Goal: Communication & Community: Answer question/provide support

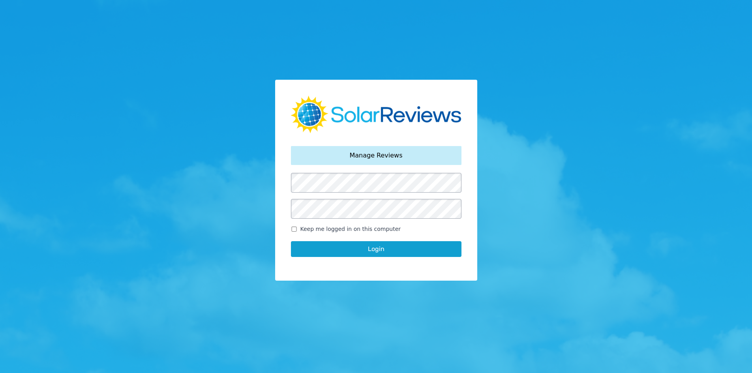
click at [299, 230] on label "Keep me logged in on this computer" at bounding box center [376, 229] width 171 height 8
click at [297, 230] on input "Keep me logged in on this computer" at bounding box center [294, 229] width 6 height 5
checkbox input "true"
click at [313, 246] on button "Login" at bounding box center [376, 249] width 171 height 16
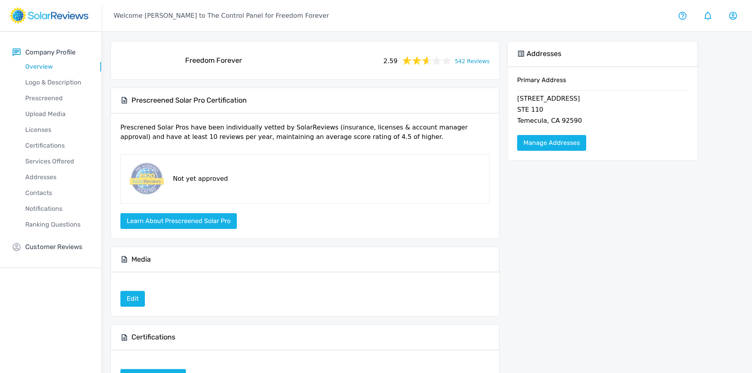
click at [474, 64] on link "542 Reviews" at bounding box center [472, 61] width 35 height 10
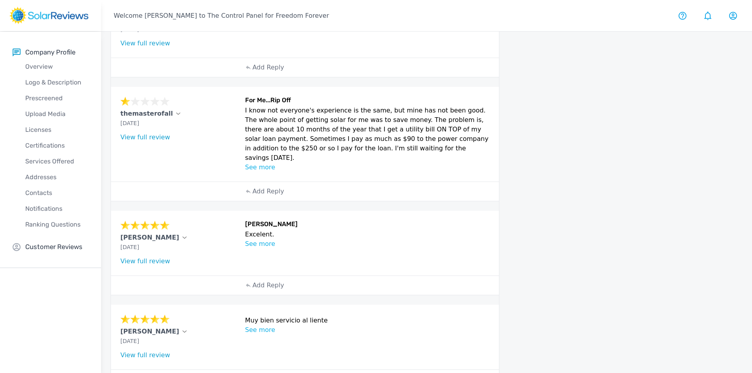
scroll to position [414, 0]
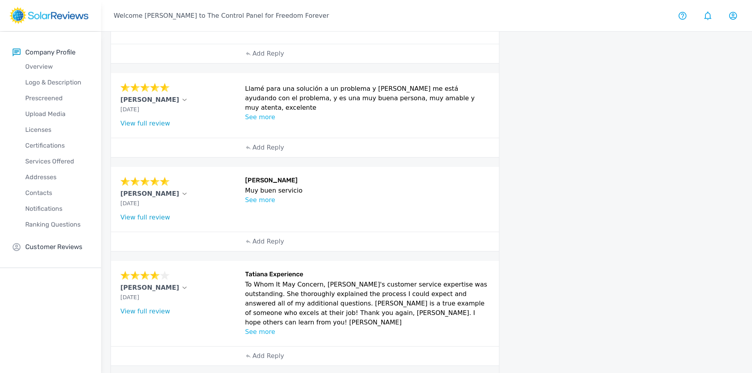
scroll to position [281, 0]
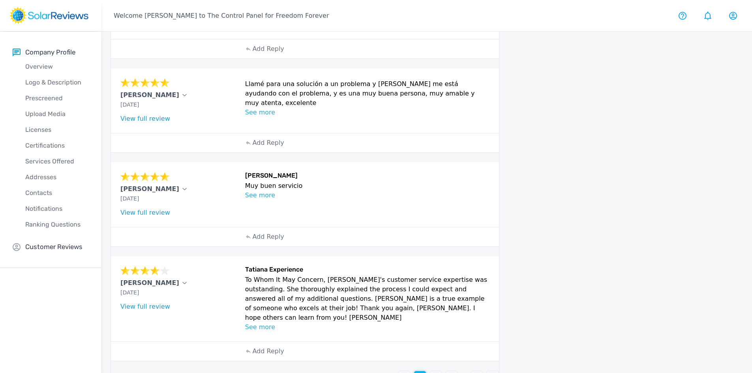
click at [440, 371] on div "3" at bounding box center [436, 377] width 12 height 12
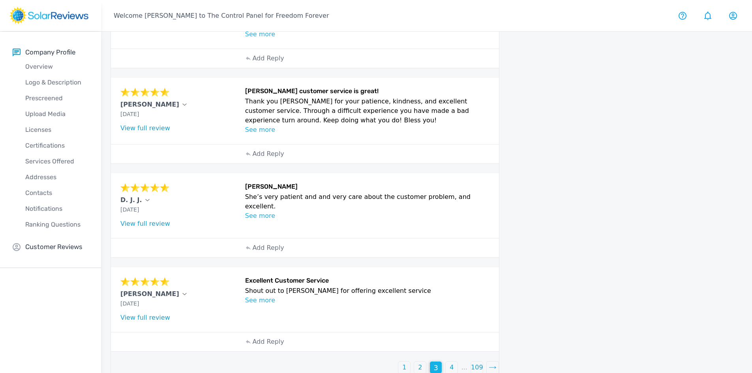
click at [452, 363] on p "4" at bounding box center [452, 367] width 4 height 9
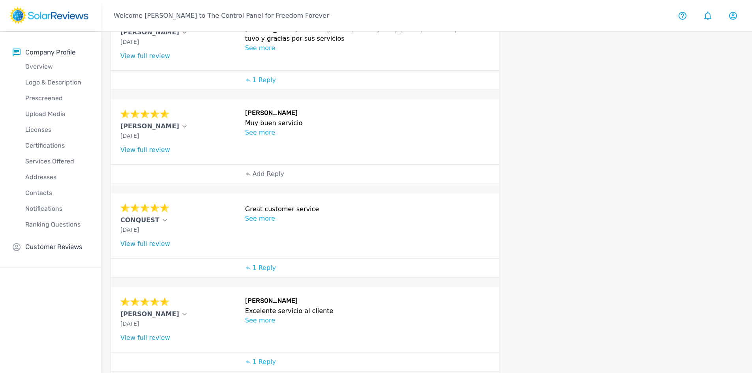
scroll to position [239, 0]
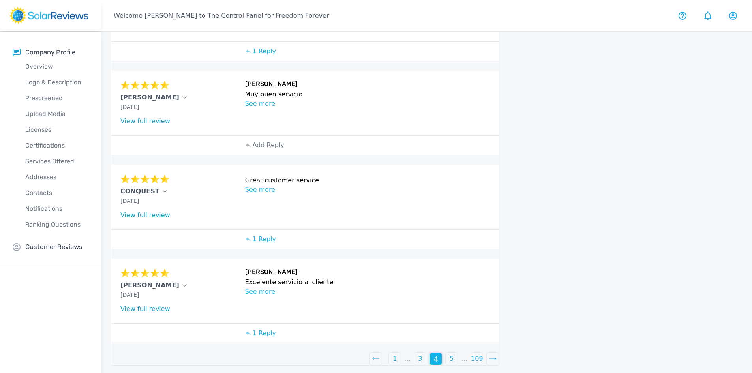
click at [450, 355] on p "5" at bounding box center [452, 358] width 4 height 9
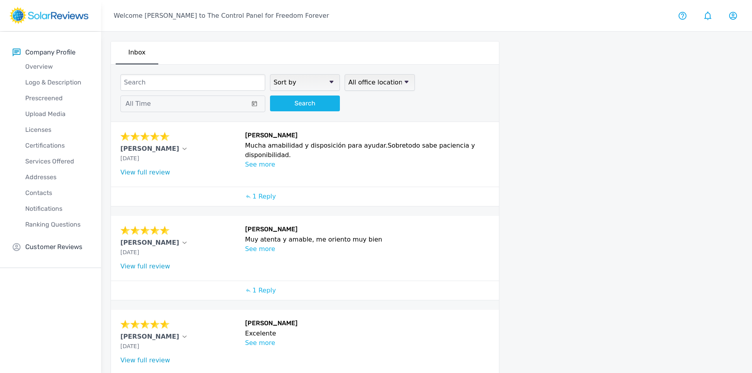
scroll to position [241, 0]
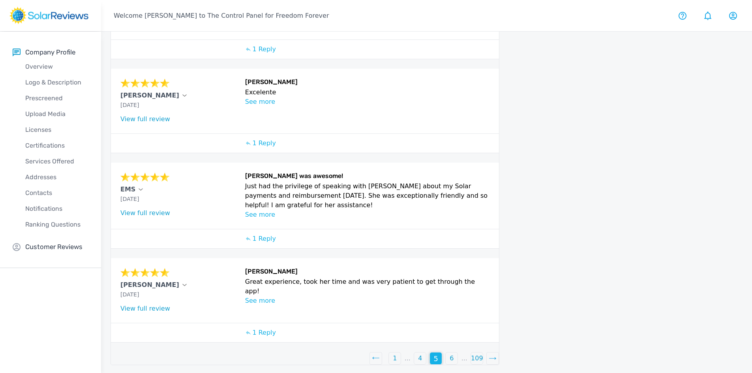
click at [418, 362] on div "4" at bounding box center [420, 358] width 12 height 12
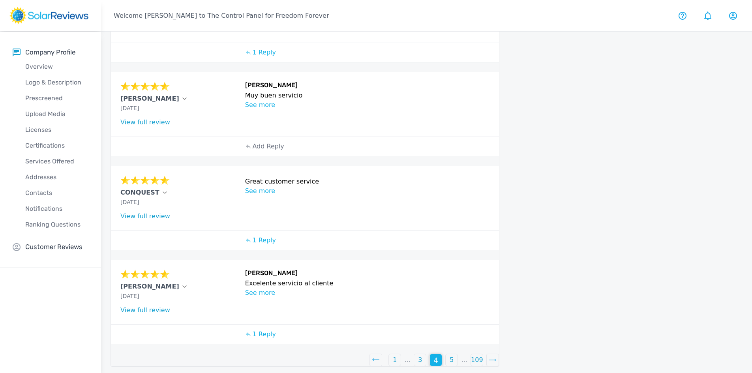
scroll to position [239, 0]
click at [422, 358] on p "3" at bounding box center [420, 358] width 4 height 9
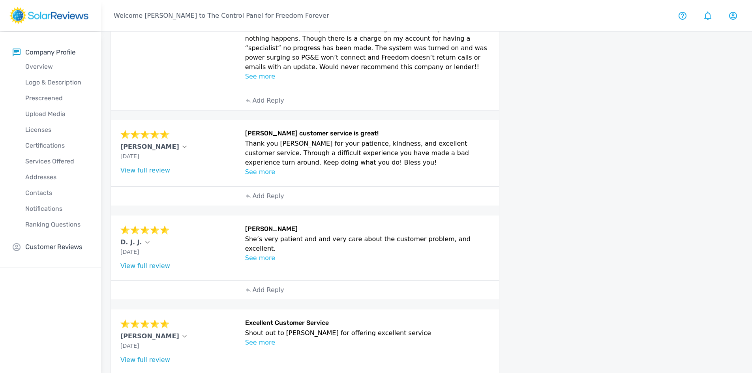
scroll to position [281, 0]
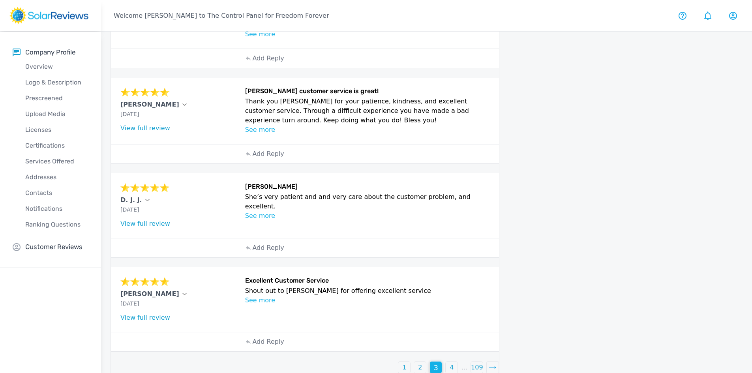
click at [417, 362] on div "2" at bounding box center [420, 368] width 12 height 12
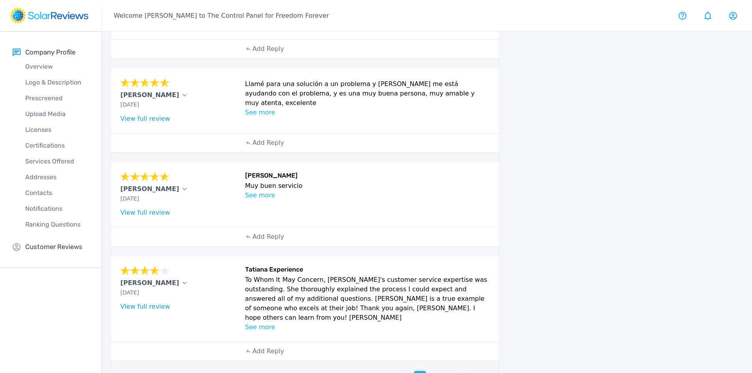
click at [407, 371] on div "1" at bounding box center [404, 377] width 12 height 12
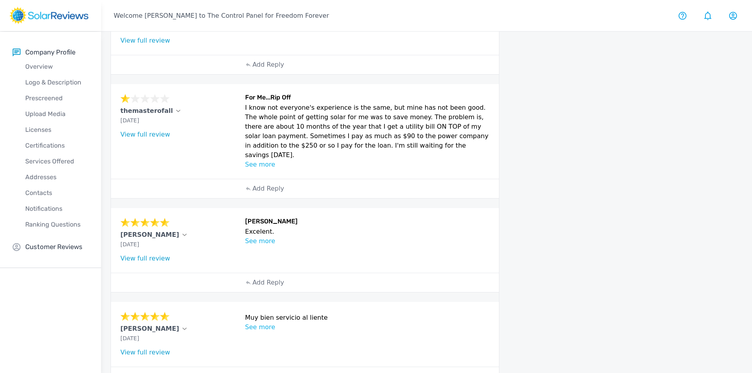
scroll to position [414, 0]
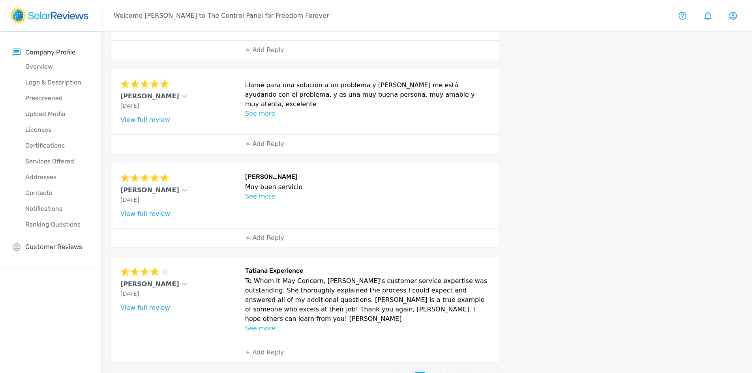
scroll to position [281, 0]
click at [439, 371] on div "3" at bounding box center [436, 377] width 12 height 12
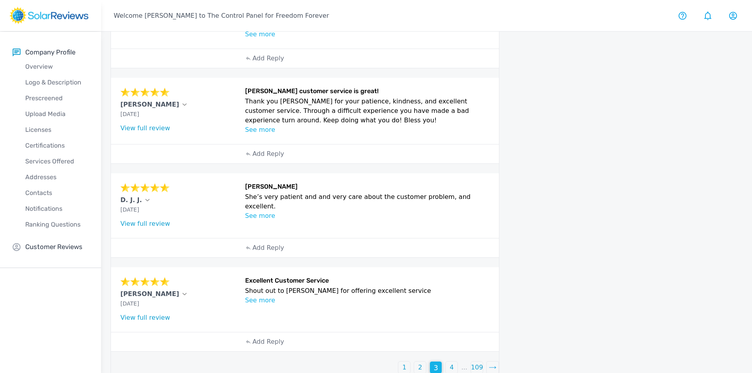
click at [449, 349] on div "Sort by newest oldest Rating: highest to lowest Rating: lowest to highest All o…" at bounding box center [305, 79] width 388 height 590
click at [450, 363] on p "4" at bounding box center [452, 367] width 4 height 9
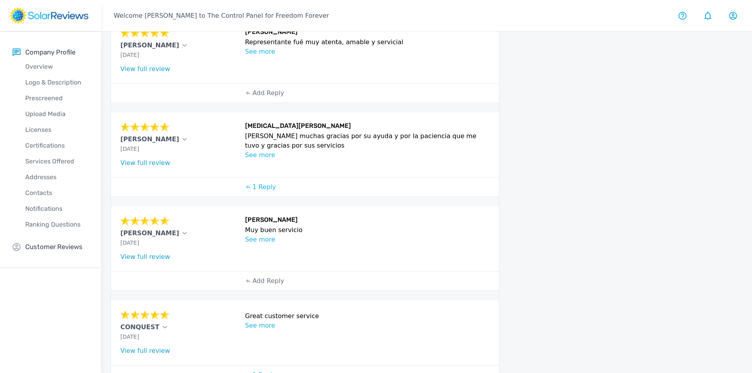
scroll to position [239, 0]
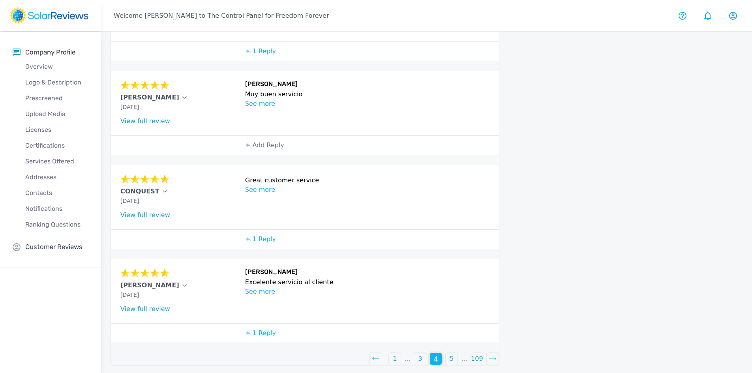
click at [419, 354] on p "3" at bounding box center [420, 358] width 4 height 9
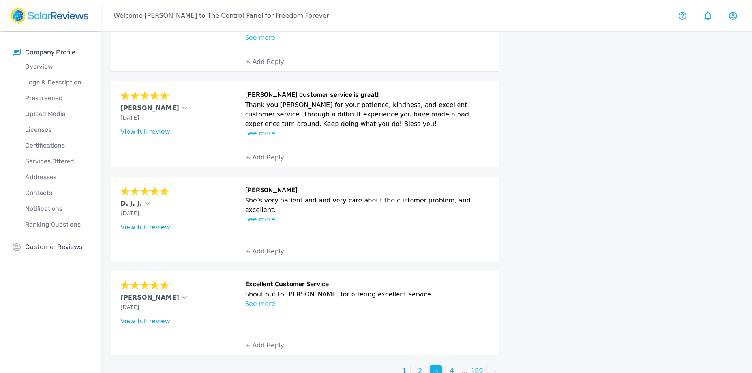
scroll to position [281, 0]
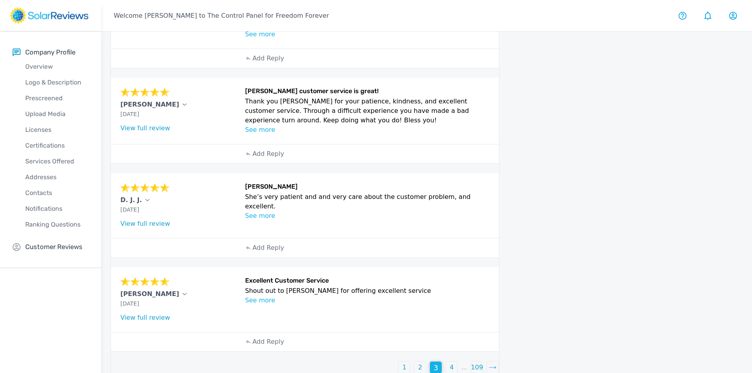
click at [426, 361] on div "1 2 3 4 ... 109" at bounding box center [305, 367] width 388 height 13
click at [424, 362] on div "2" at bounding box center [420, 368] width 12 height 12
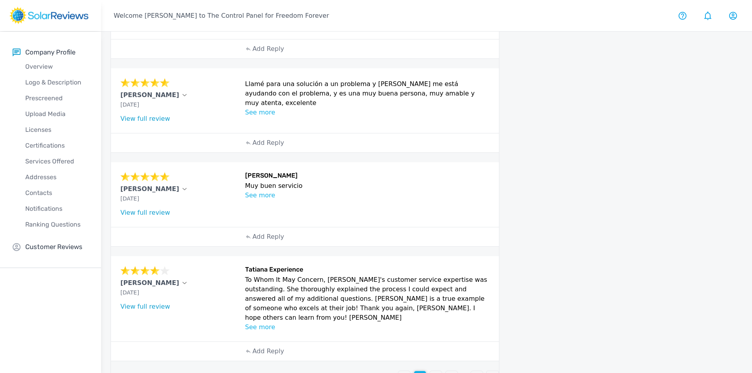
click at [402, 371] on div "1" at bounding box center [404, 377] width 12 height 12
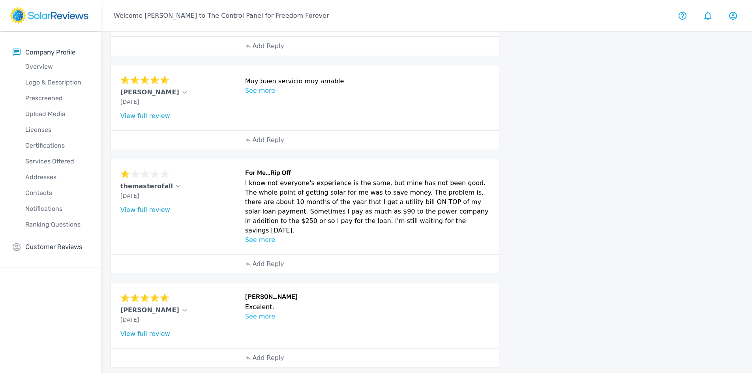
scroll to position [414, 0]
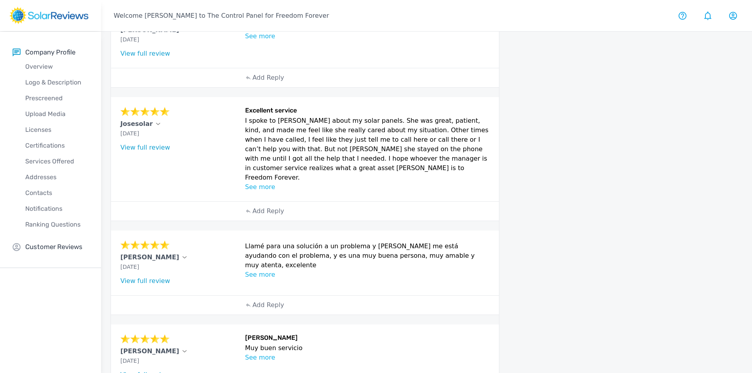
scroll to position [281, 0]
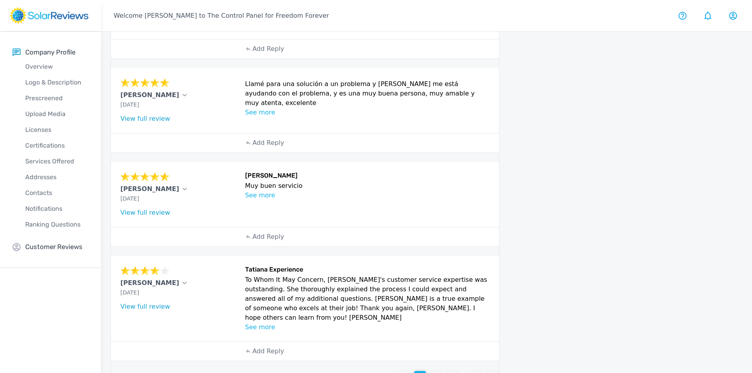
click at [433, 371] on div "3" at bounding box center [436, 377] width 12 height 12
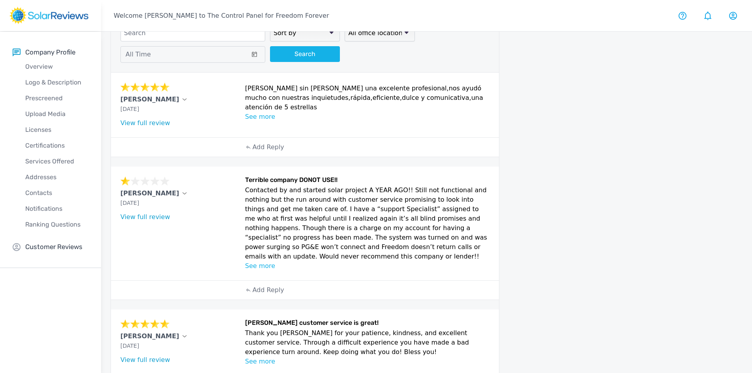
scroll to position [0, 0]
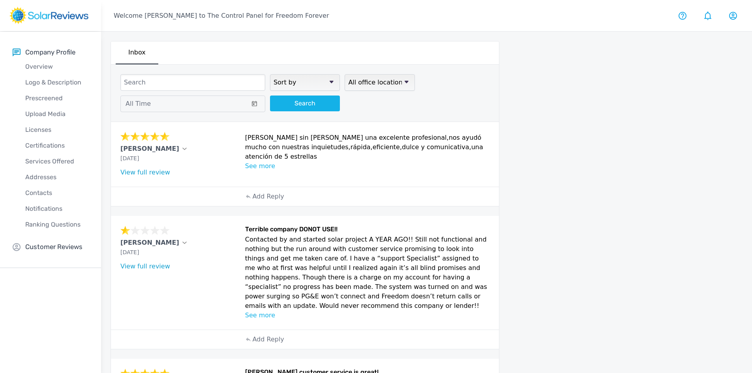
click at [254, 311] on p "See more" at bounding box center [367, 315] width 245 height 9
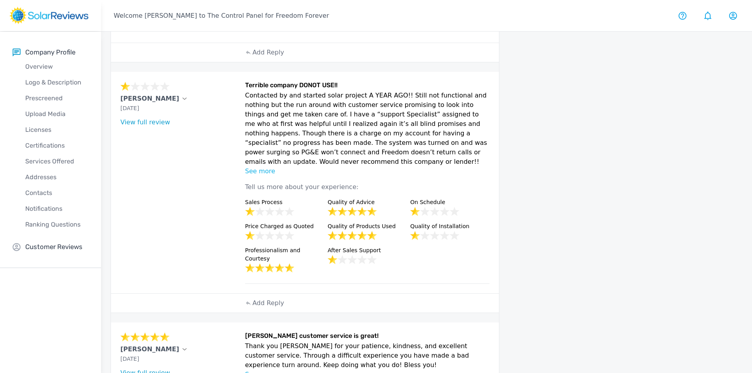
scroll to position [158, 0]
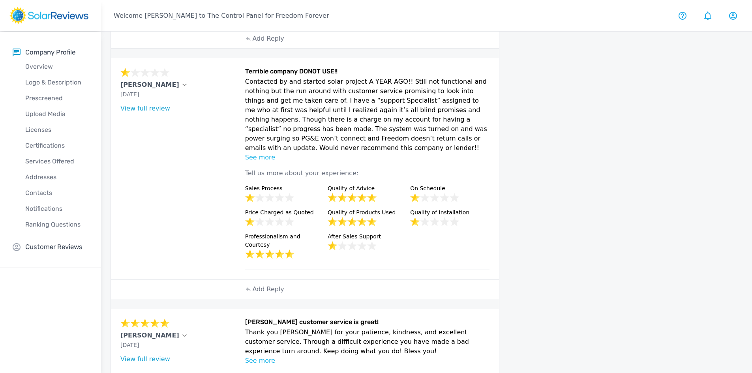
click at [264, 153] on p "See more" at bounding box center [367, 157] width 245 height 9
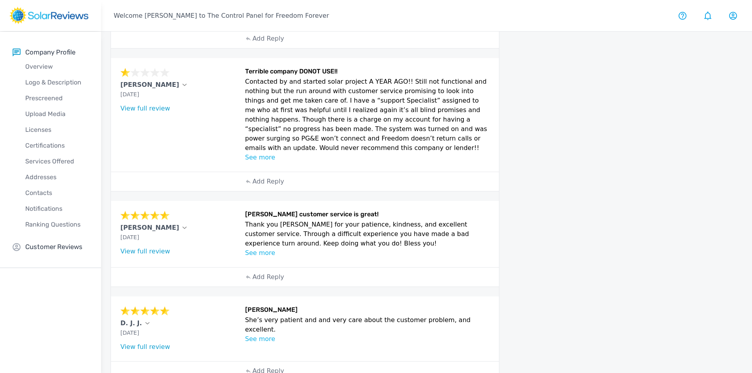
click at [264, 153] on p "See more" at bounding box center [367, 157] width 245 height 9
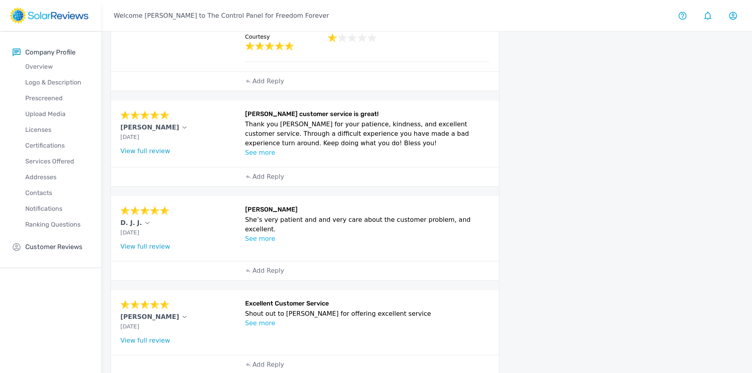
scroll to position [379, 0]
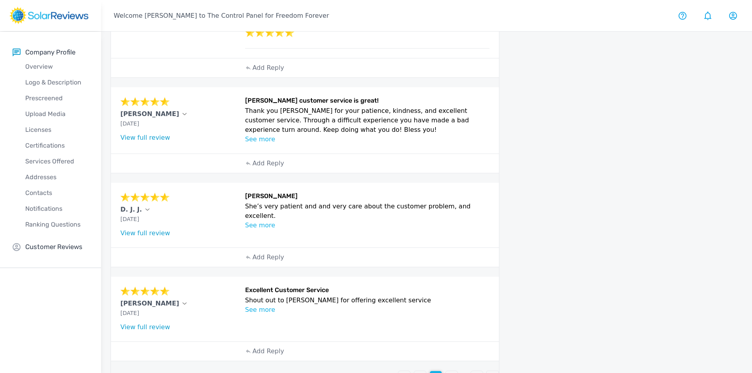
click at [449, 371] on div "4" at bounding box center [452, 377] width 12 height 12
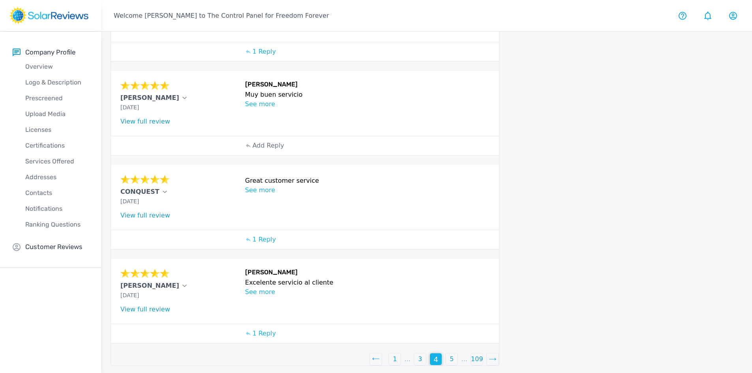
scroll to position [239, 0]
click at [447, 353] on div "5" at bounding box center [452, 359] width 12 height 12
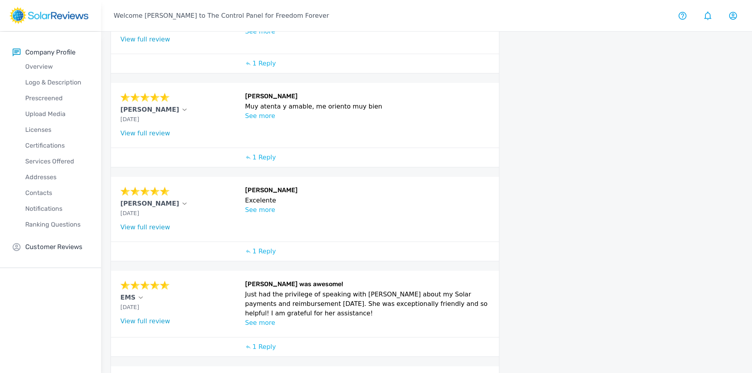
scroll to position [241, 0]
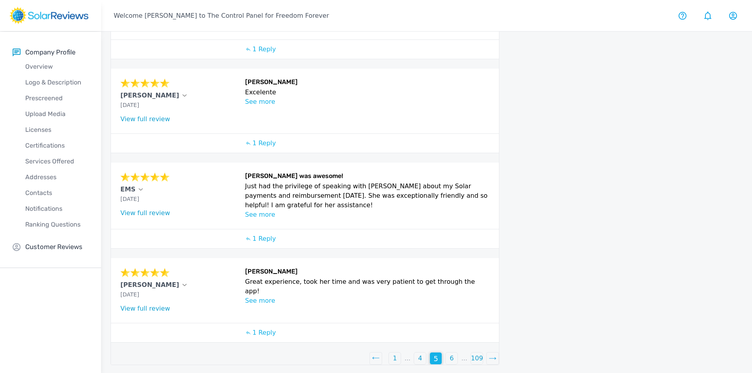
click at [453, 359] on p "6" at bounding box center [452, 358] width 4 height 9
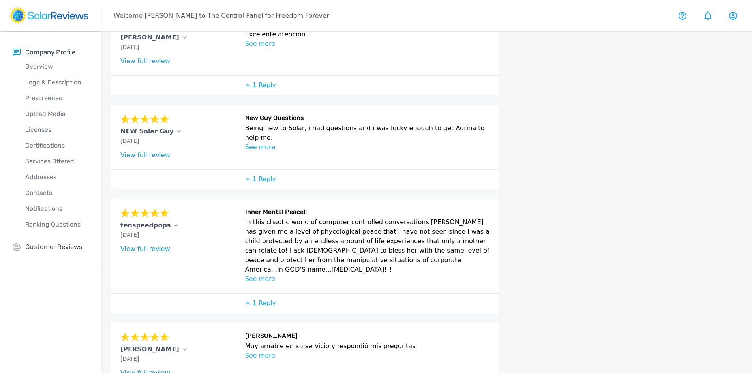
scroll to position [272, 0]
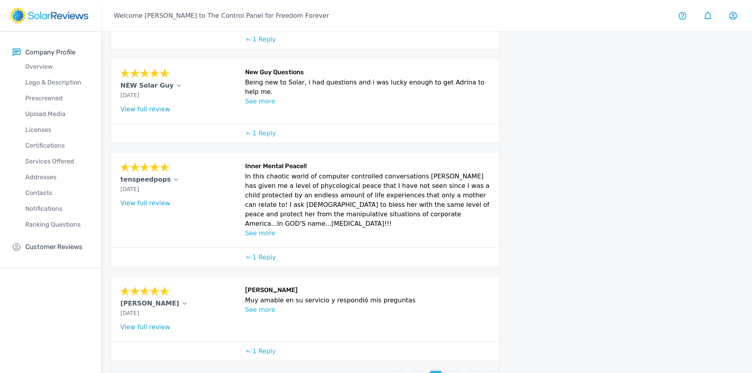
click at [418, 371] on div "5" at bounding box center [420, 377] width 12 height 12
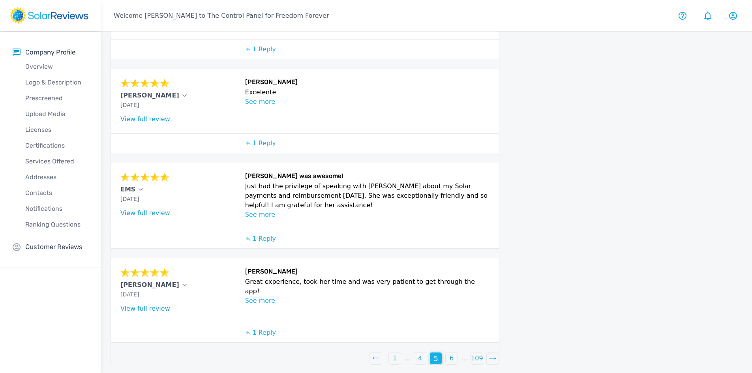
click at [423, 354] on div "4" at bounding box center [420, 358] width 12 height 12
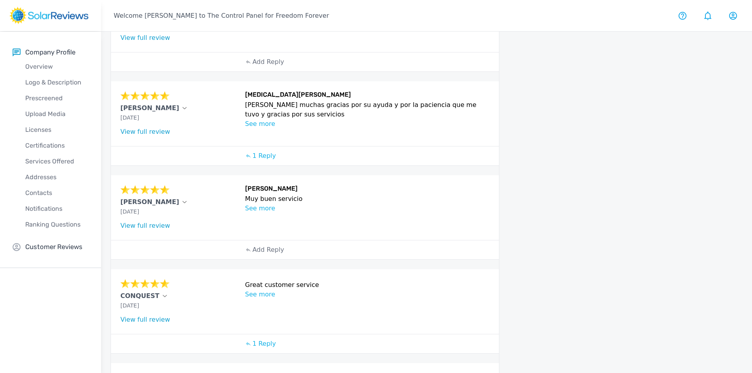
scroll to position [121, 0]
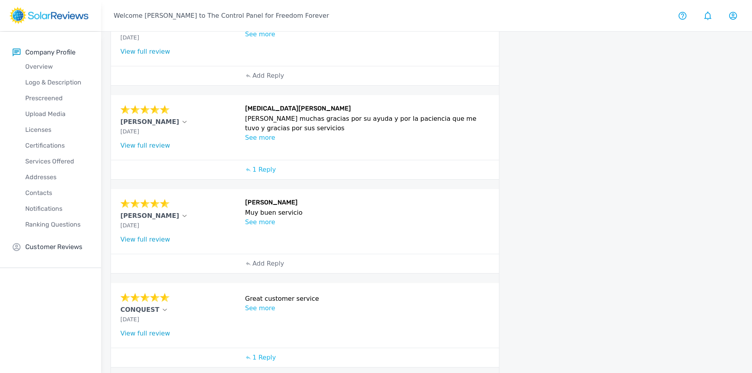
click at [148, 238] on link "View full review" at bounding box center [145, 239] width 50 height 7
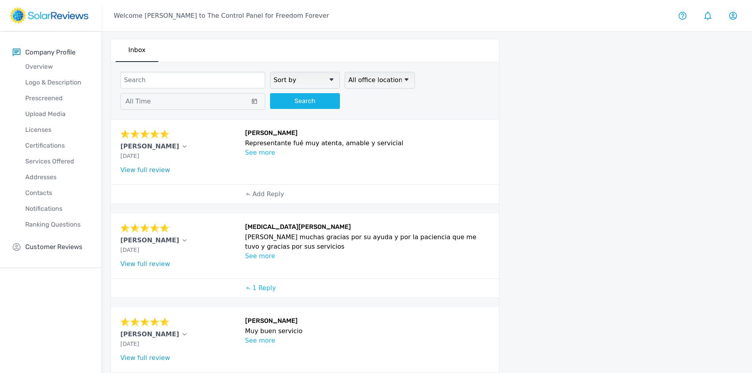
scroll to position [0, 0]
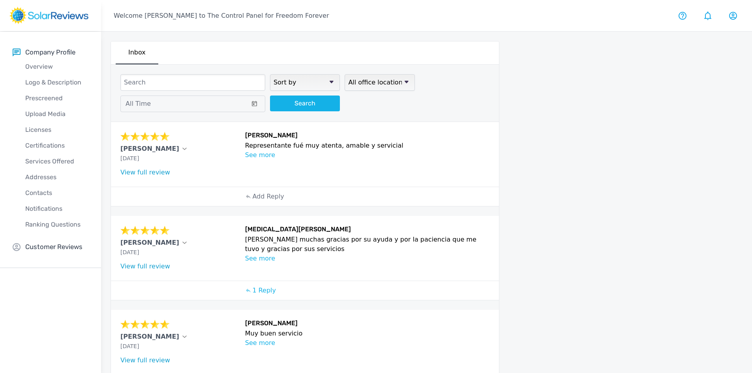
click at [161, 171] on link "View full review" at bounding box center [145, 172] width 50 height 7
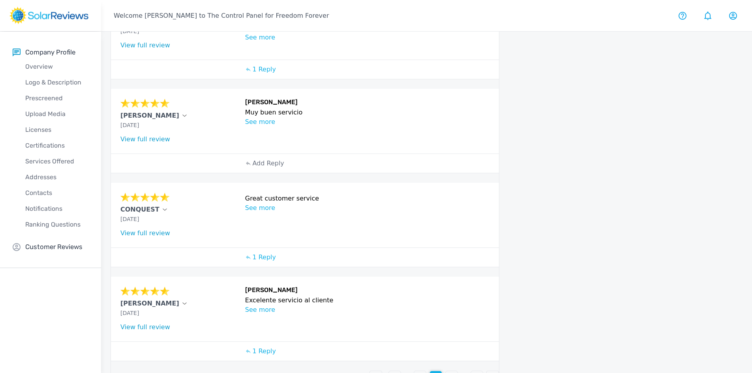
scroll to position [239, 0]
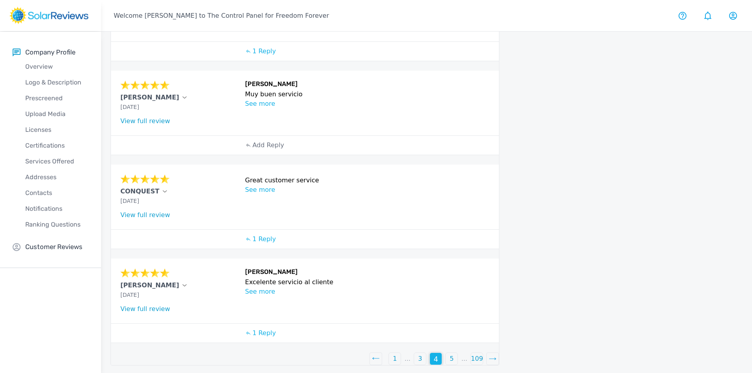
click at [415, 358] on div "3" at bounding box center [420, 359] width 12 height 12
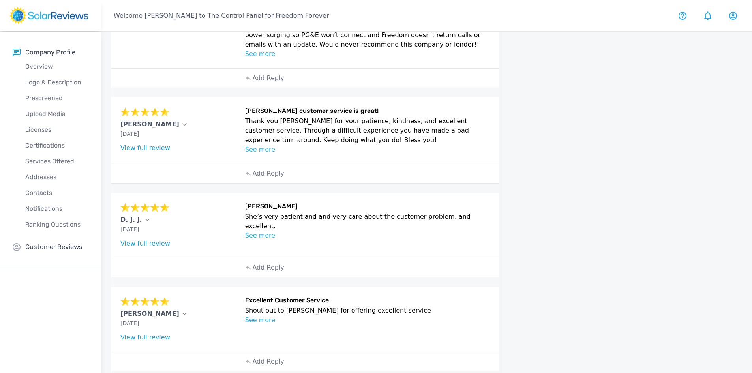
scroll to position [281, 0]
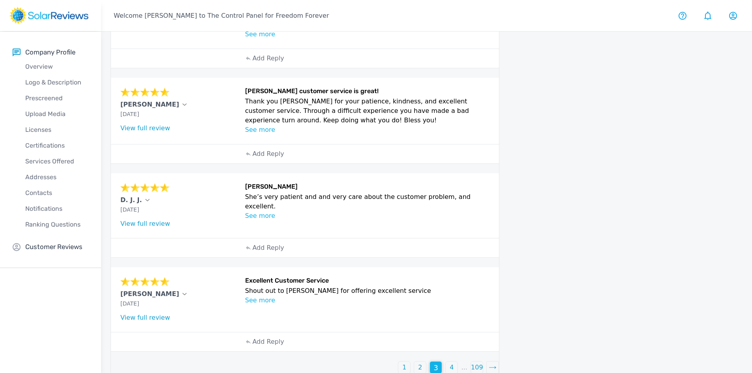
click at [157, 314] on link "View full review" at bounding box center [145, 317] width 50 height 7
click at [161, 220] on link "View full review" at bounding box center [145, 223] width 50 height 7
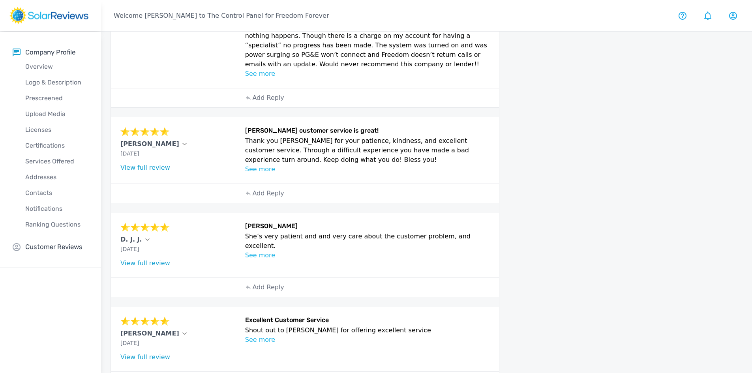
scroll to position [202, 0]
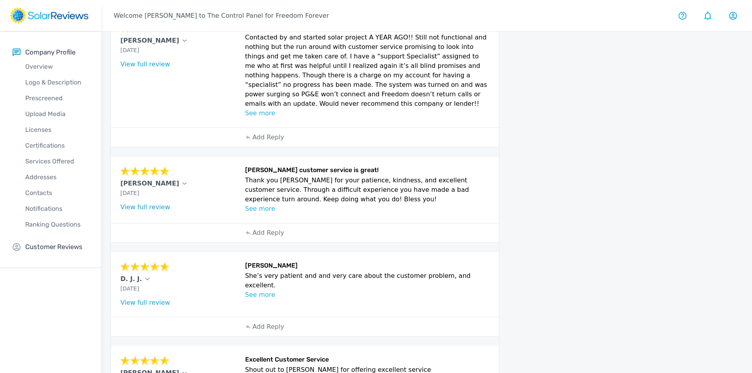
click at [159, 203] on link "View full review" at bounding box center [145, 206] width 50 height 7
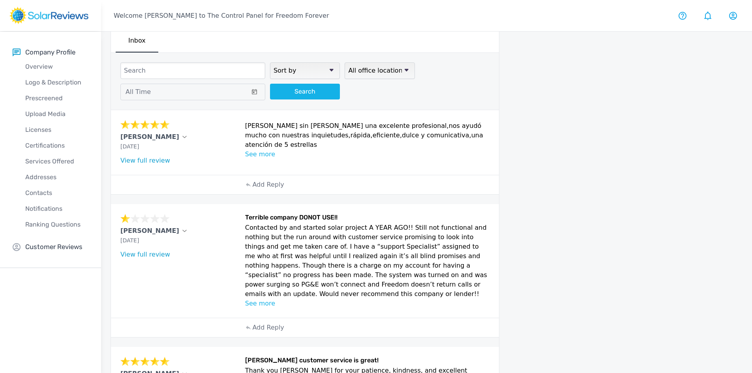
scroll to position [5, 0]
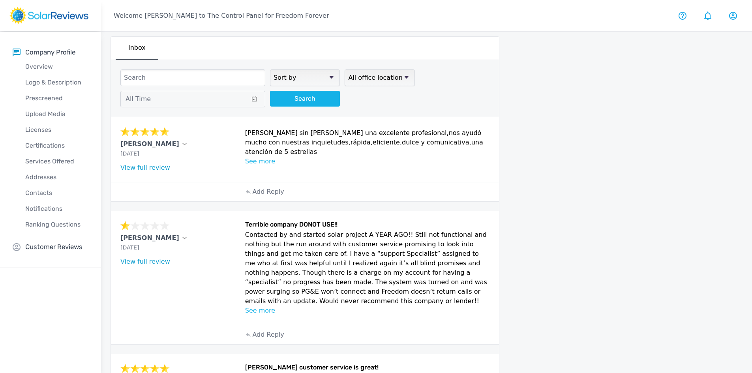
click at [156, 164] on link "View full review" at bounding box center [145, 167] width 50 height 7
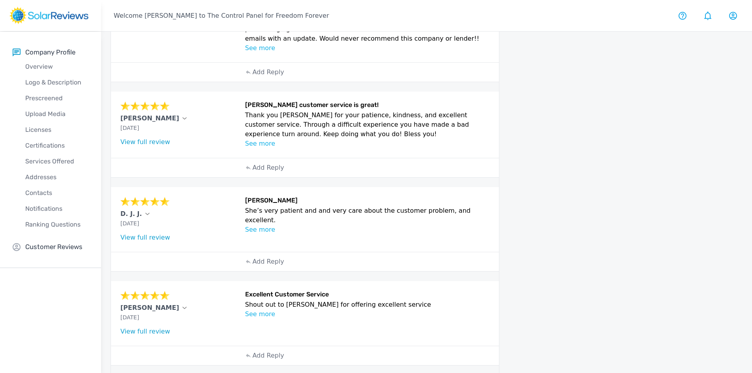
scroll to position [281, 0]
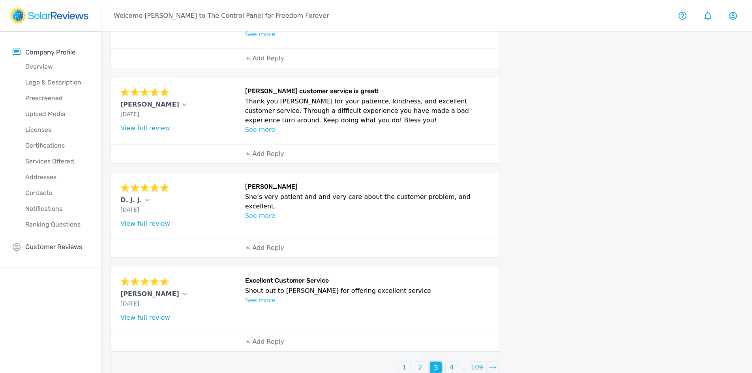
click at [421, 363] on p "2" at bounding box center [420, 367] width 4 height 9
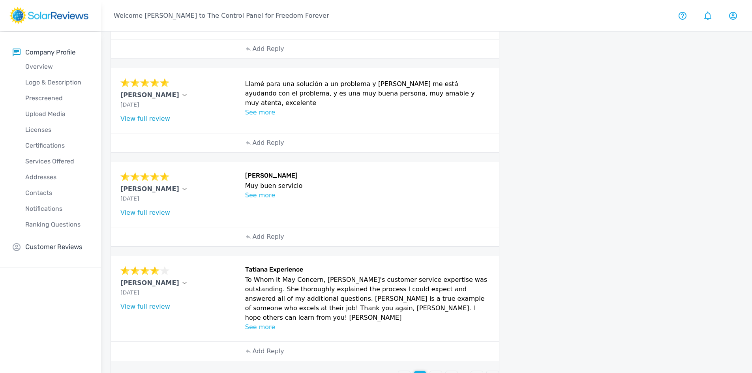
click at [157, 303] on link "View full review" at bounding box center [145, 306] width 50 height 7
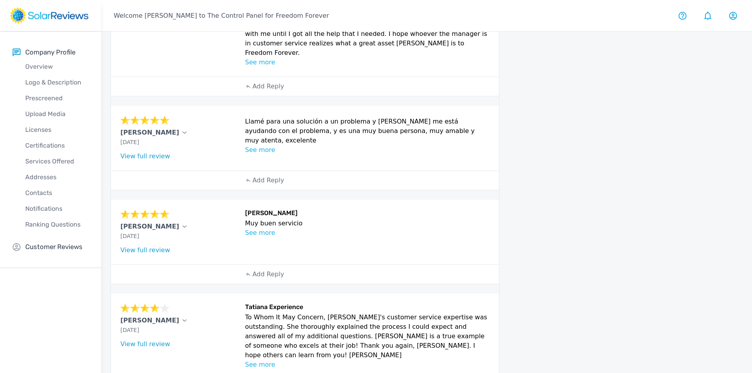
scroll to position [242, 0]
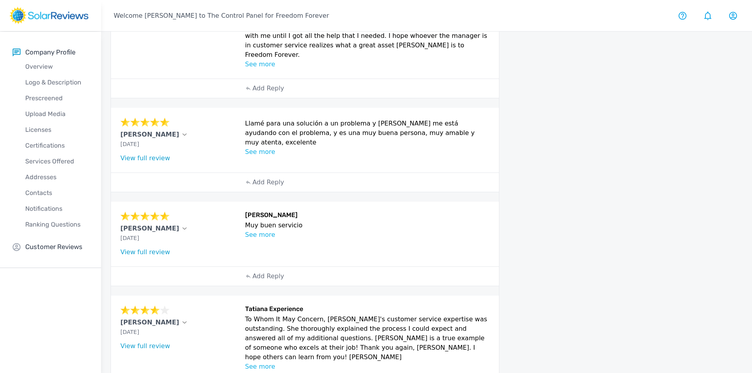
click at [154, 248] on link "View full review" at bounding box center [145, 251] width 50 height 7
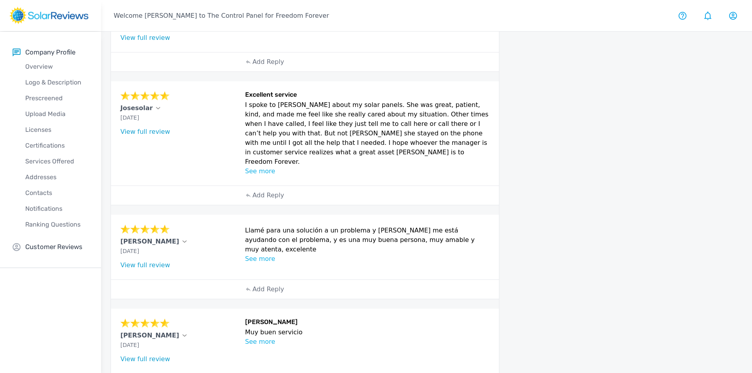
scroll to position [123, 0]
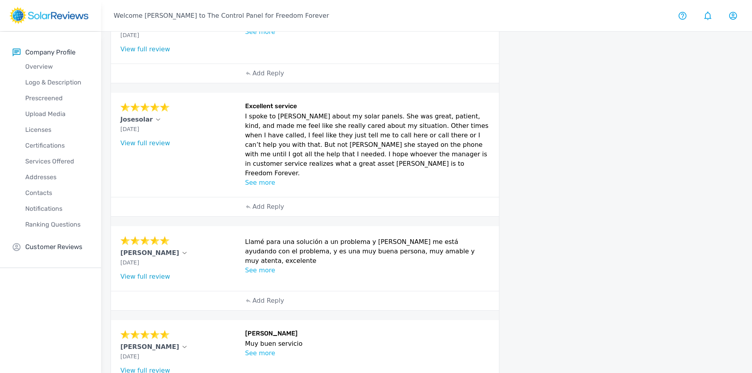
click at [160, 273] on link "View full review" at bounding box center [145, 276] width 50 height 7
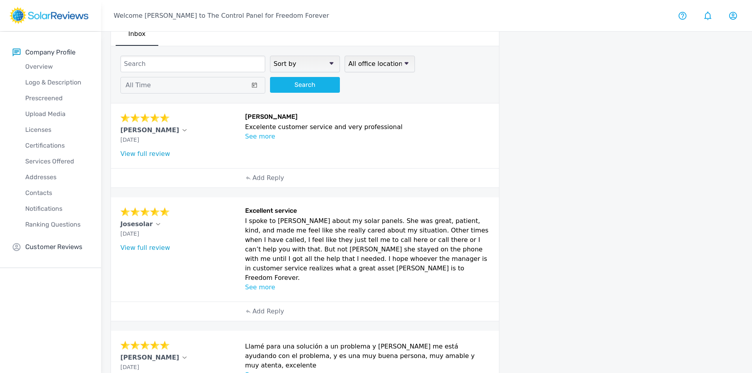
scroll to position [5, 0]
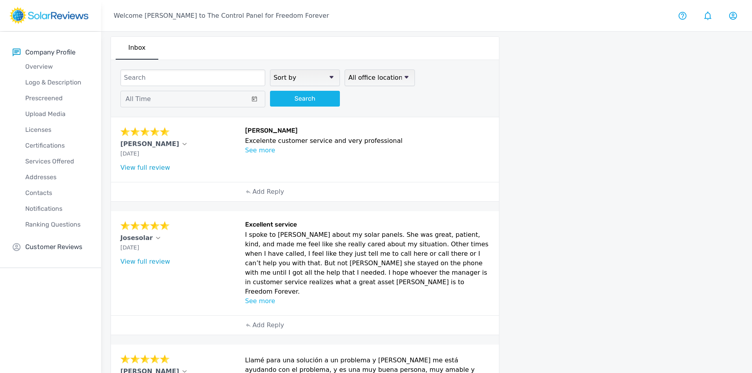
click at [152, 258] on link "View full review" at bounding box center [145, 261] width 50 height 7
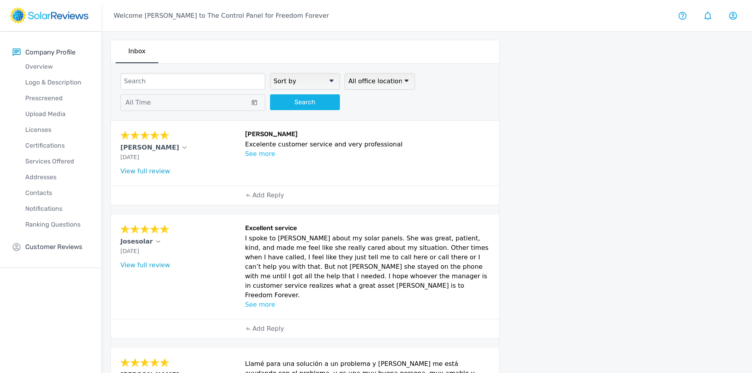
scroll to position [0, 0]
click at [158, 173] on link "View full review" at bounding box center [145, 172] width 50 height 7
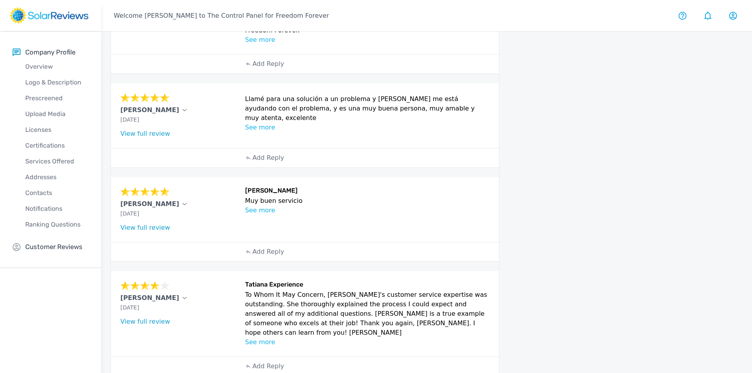
scroll to position [281, 0]
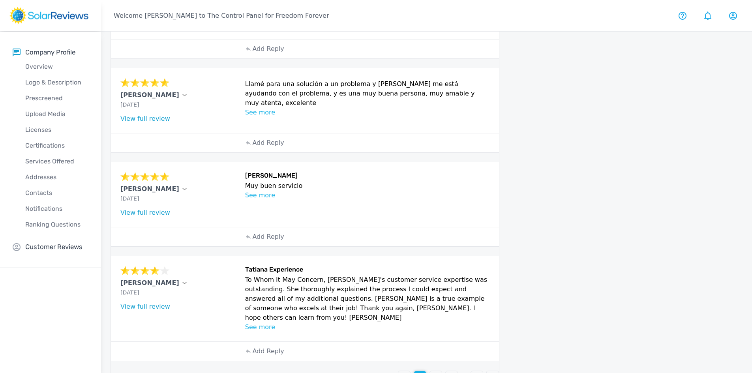
click at [405, 372] on p "1" at bounding box center [404, 376] width 4 height 9
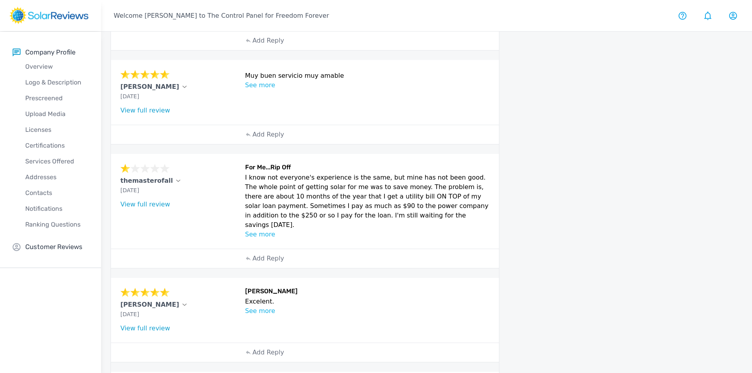
scroll to position [414, 0]
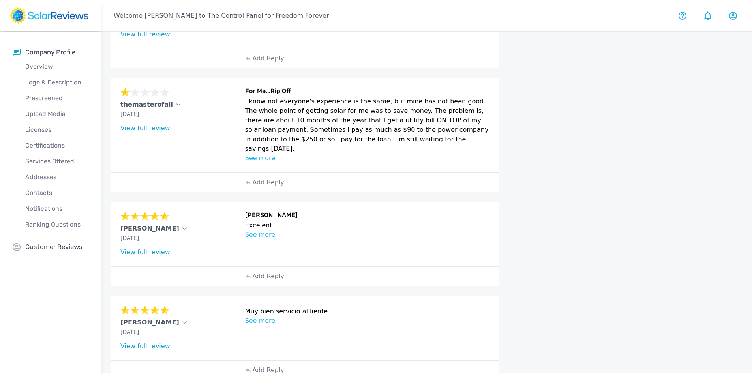
click at [150, 342] on link "View full review" at bounding box center [145, 345] width 50 height 7
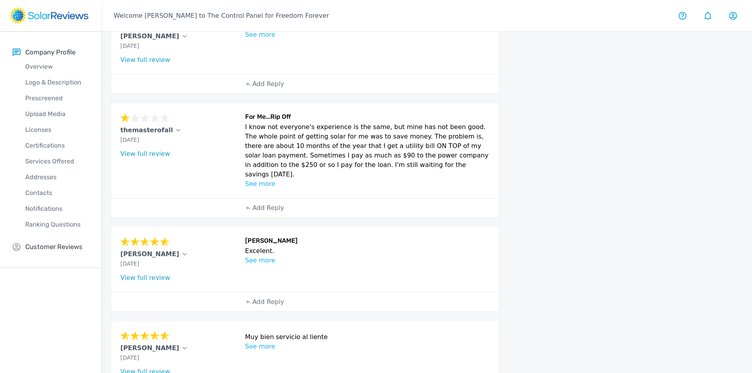
scroll to position [374, 0]
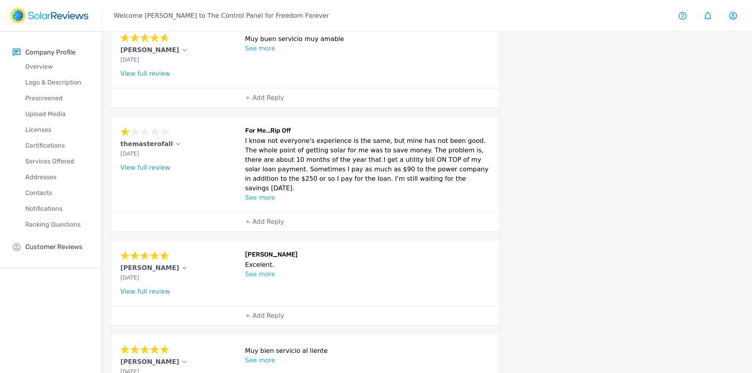
click at [140, 288] on link "View full review" at bounding box center [145, 291] width 50 height 7
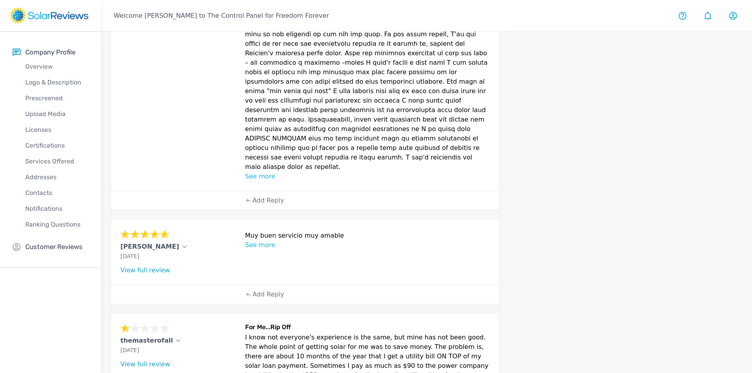
scroll to position [177, 0]
click at [159, 267] on link "View full review" at bounding box center [145, 270] width 50 height 7
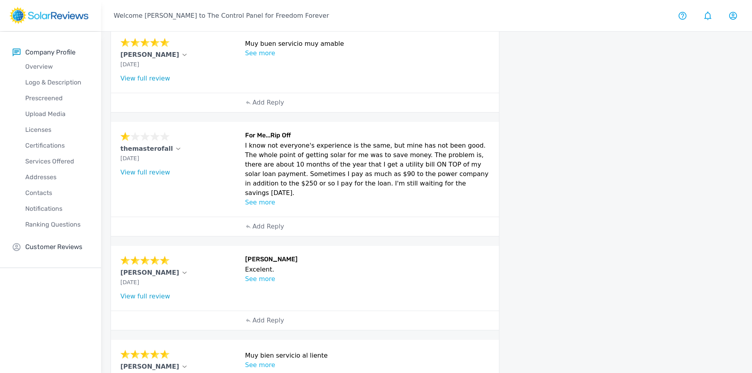
scroll to position [414, 0]
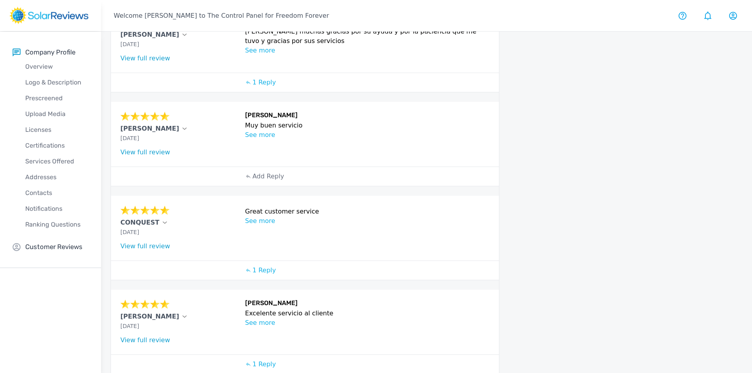
scroll to position [121, 0]
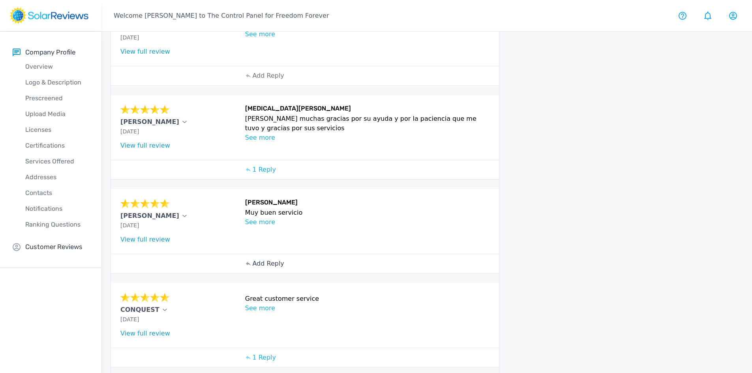
click at [263, 264] on p "Add Reply" at bounding box center [268, 263] width 32 height 9
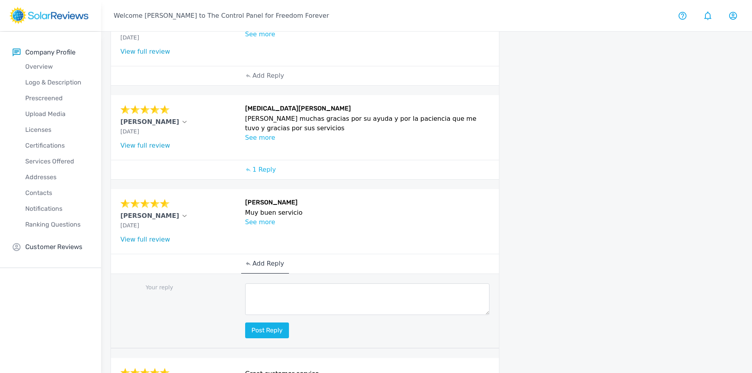
click at [255, 289] on textarea at bounding box center [367, 299] width 245 height 32
paste textarea "Hello (Customer name), we are delighted to receive your positive feedback! Know…"
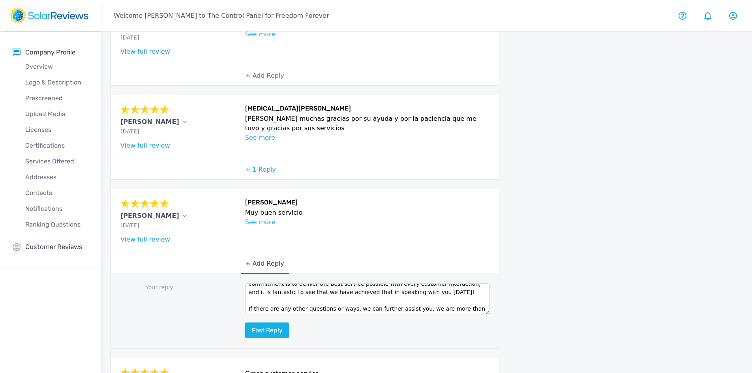
scroll to position [0, 0]
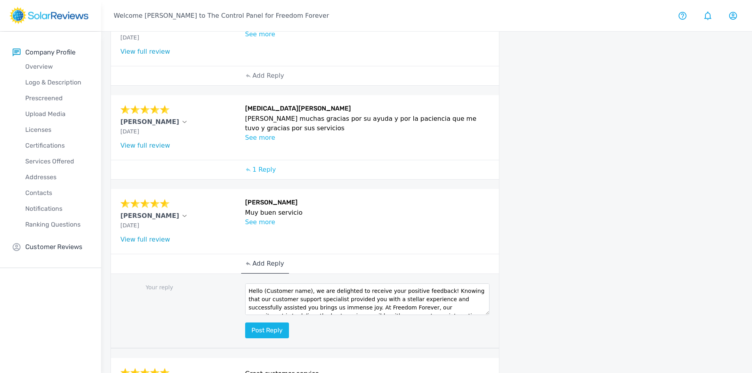
click at [302, 287] on textarea "Hello (Customer name), we are delighted to receive your positive feedback! Know…" at bounding box center [367, 299] width 245 height 32
click at [304, 289] on textarea "Hello (Customer name), we are delighted to receive your positive feedback! Know…" at bounding box center [367, 299] width 245 height 32
drag, startPoint x: 304, startPoint y: 289, endPoint x: 281, endPoint y: 289, distance: 23.3
click at [281, 289] on textarea "Hello (Customer name), we are delighted to receive your positive feedback! Know…" at bounding box center [367, 299] width 245 height 32
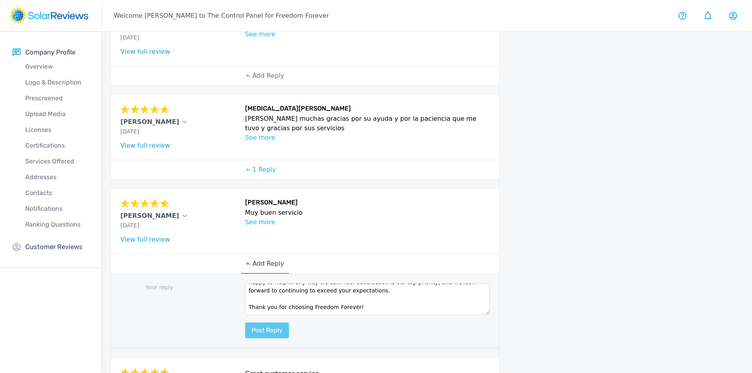
type textarea "Hello [PERSON_NAME], we are delighted to receive your positive feedback! Knowin…"
click at [252, 331] on button "Post reply" at bounding box center [267, 330] width 44 height 16
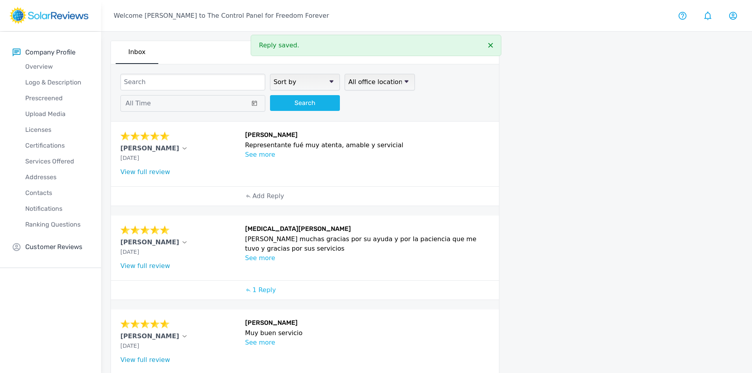
scroll to position [0, 0]
click at [260, 190] on div "Add Reply" at bounding box center [264, 196] width 47 height 19
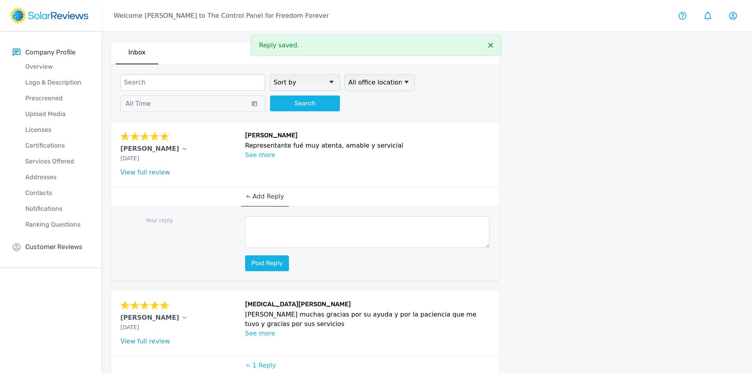
click at [257, 226] on textarea at bounding box center [367, 232] width 245 height 32
paste textarea "Hello (Customer name), we are delighted to receive your positive feedback! Know…"
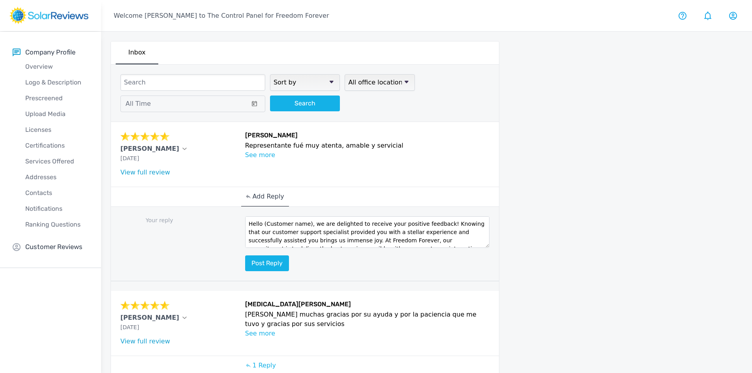
drag, startPoint x: 304, startPoint y: 223, endPoint x: 264, endPoint y: 223, distance: 40.3
click at [264, 223] on textarea "Hello (Customer name), we are delighted to receive your positive feedback! Know…" at bounding box center [367, 232] width 245 height 32
type textarea "Hello [PERSON_NAME], we are delighted to receive your positive feedback! Knowin…"
click at [282, 255] on button "Post reply" at bounding box center [267, 263] width 44 height 16
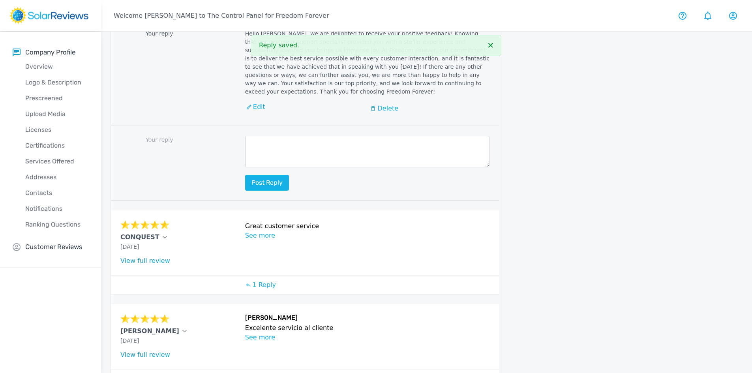
scroll to position [583, 0]
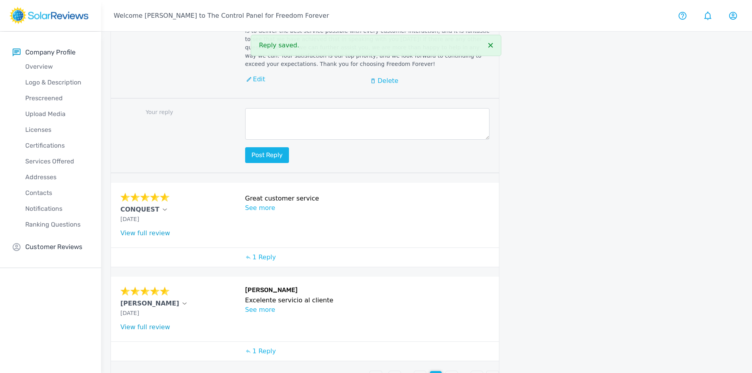
click at [419, 372] on p "3" at bounding box center [420, 376] width 4 height 9
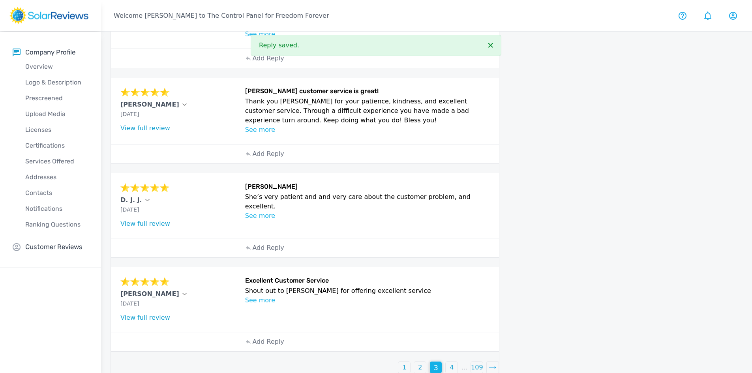
click at [489, 45] on icon at bounding box center [490, 45] width 5 height 5
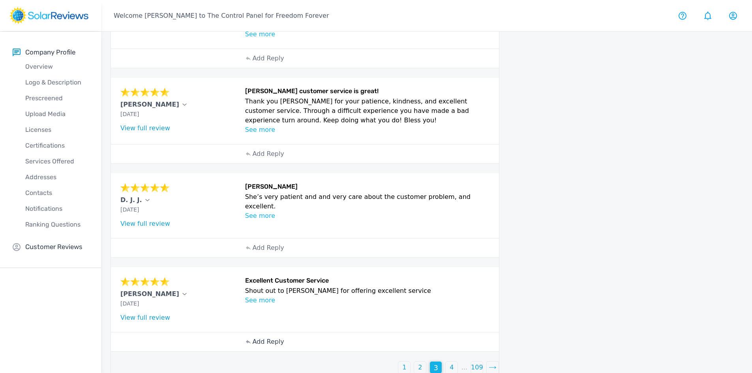
click at [278, 337] on p "Add Reply" at bounding box center [268, 341] width 32 height 9
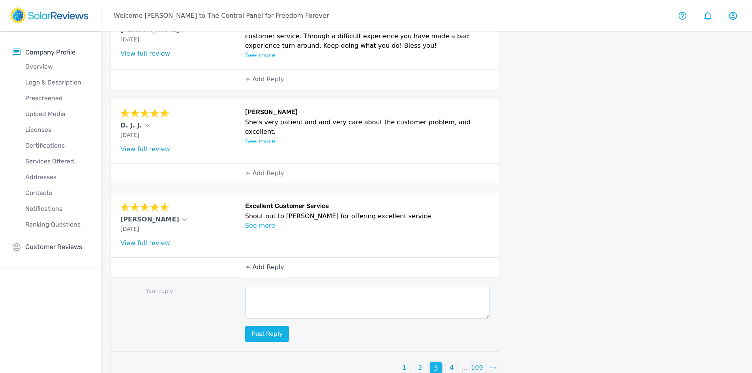
click at [265, 287] on textarea at bounding box center [367, 303] width 245 height 32
paste textarea "Hello (Customer name), we are delighted to receive your positive feedback! Know…"
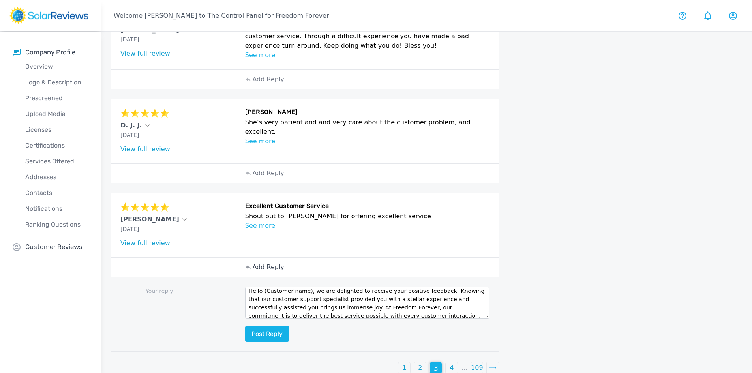
scroll to position [0, 0]
click at [304, 287] on textarea "Hello (Customer name), we are delighted to receive your positive feedback! Know…" at bounding box center [367, 303] width 245 height 32
type textarea "Hello [PERSON_NAME], we are delighted to receive your positive feedback! Knowin…"
click at [279, 326] on button "Post reply" at bounding box center [267, 334] width 44 height 16
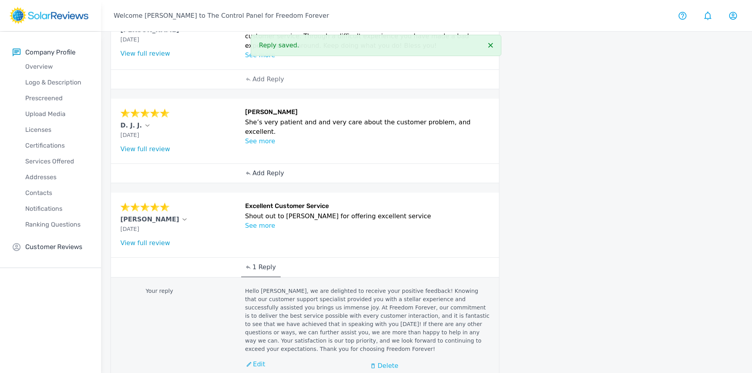
click at [255, 169] on p "Add Reply" at bounding box center [268, 173] width 32 height 9
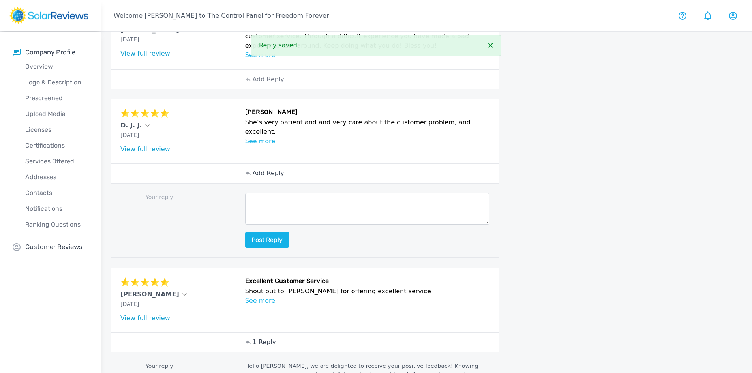
click at [257, 193] on textarea at bounding box center [367, 209] width 245 height 32
paste textarea "Hello (Customer name), we are delighted to receive your positive feedback! Know…"
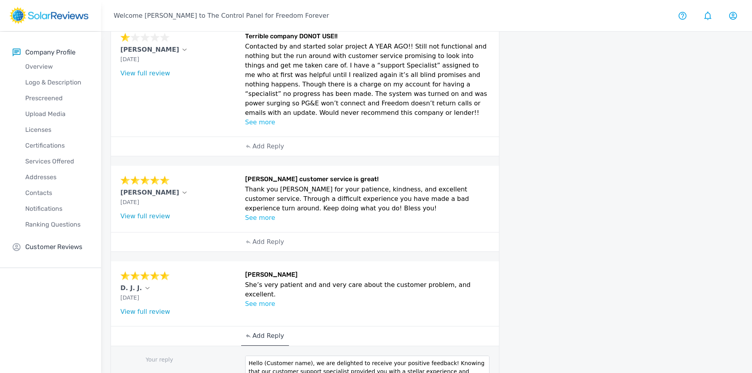
scroll to position [237, 0]
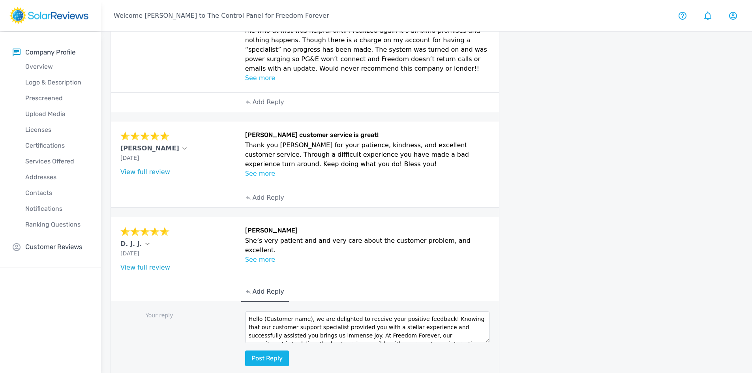
drag, startPoint x: 305, startPoint y: 309, endPoint x: 266, endPoint y: 309, distance: 39.1
click at [266, 311] on textarea "Hello (Customer name), we are delighted to receive your positive feedback! Know…" at bounding box center [367, 327] width 245 height 32
type textarea "Hello D.J.J, we are delighted to receive your positive feedback! Knowing that o…"
click at [279, 351] on button "Post reply" at bounding box center [267, 359] width 44 height 16
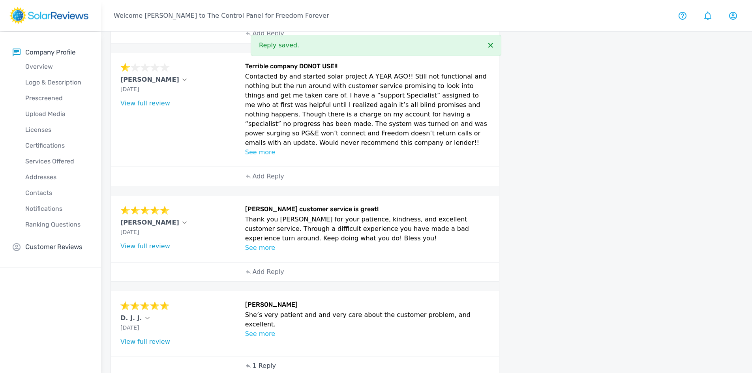
scroll to position [158, 0]
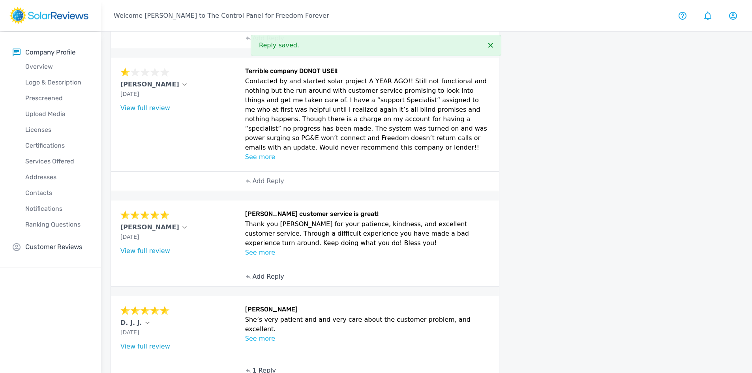
drag, startPoint x: 262, startPoint y: 267, endPoint x: 261, endPoint y: 272, distance: 5.0
click at [262, 272] on p "Add Reply" at bounding box center [268, 276] width 32 height 9
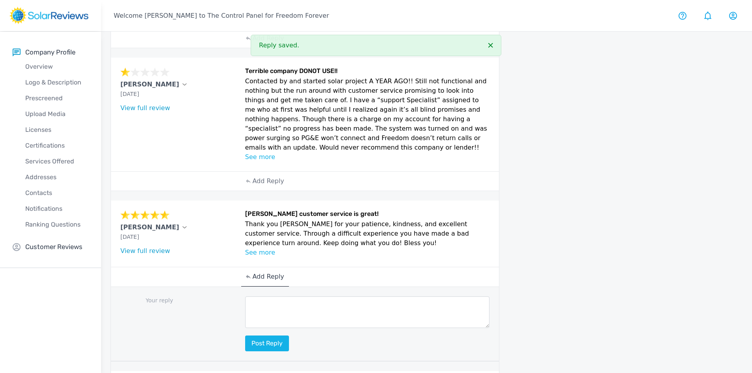
click at [259, 296] on textarea at bounding box center [367, 312] width 245 height 32
paste textarea "Hello (Customer name), we are delighted to receive your positive feedback! Know…"
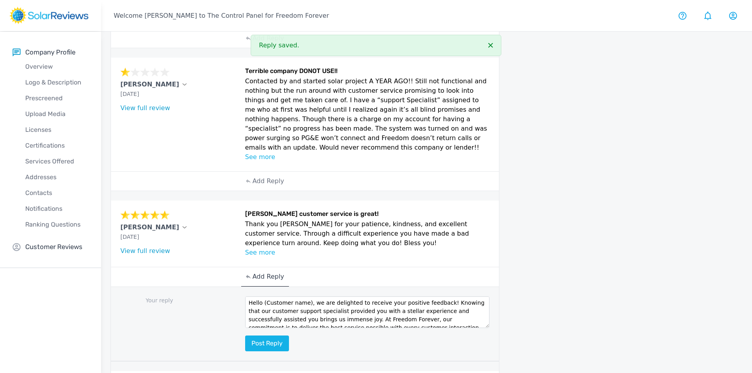
scroll to position [0, 0]
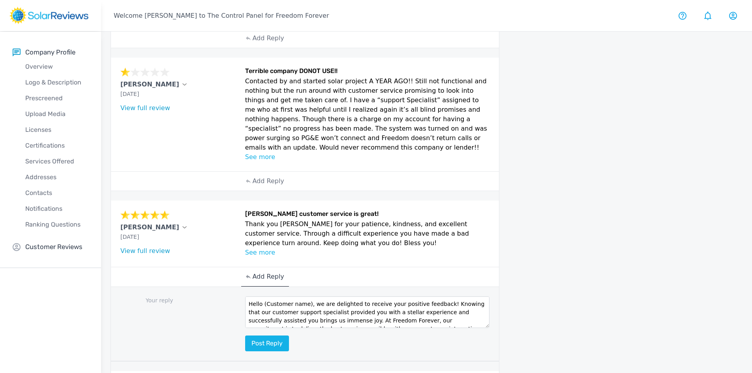
drag, startPoint x: 305, startPoint y: 294, endPoint x: 265, endPoint y: 294, distance: 40.3
click at [265, 296] on textarea "Hello (Customer name), we are delighted to receive your positive feedback! Know…" at bounding box center [367, 312] width 245 height 32
click at [265, 296] on textarea "Hello (, we are delighted to receive your positive feedback! Knowing that our c…" at bounding box center [367, 312] width 245 height 32
click at [264, 296] on textarea "Hello, we are delighted to receive your positive feedback! Knowing that our cus…" at bounding box center [367, 312] width 245 height 32
type textarea "Hello we are delighted to receive your positive feedback! Knowing that our cust…"
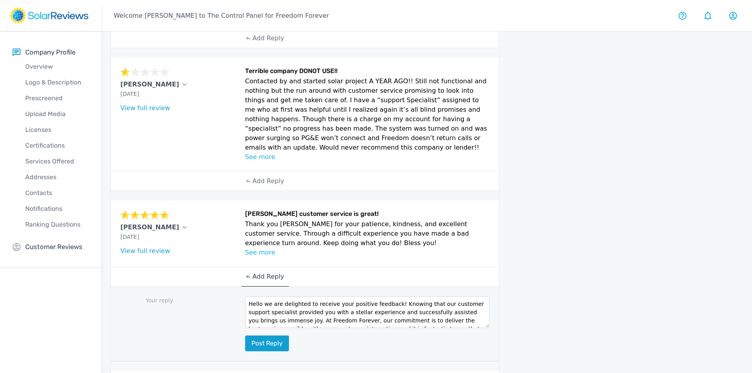
click at [270, 336] on button "Post reply" at bounding box center [267, 344] width 44 height 16
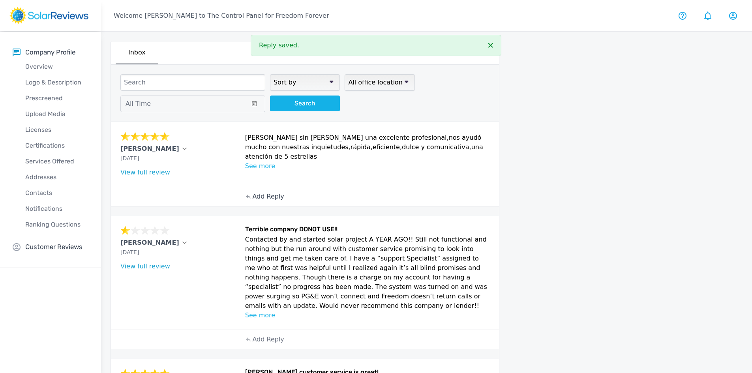
click at [262, 200] on p "Add Reply" at bounding box center [268, 196] width 32 height 9
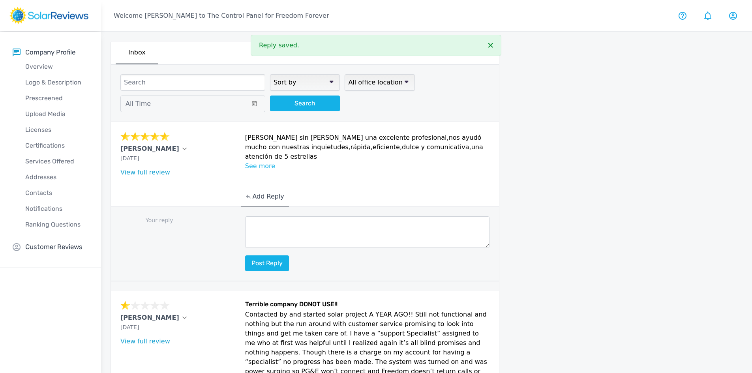
click at [269, 228] on textarea at bounding box center [367, 232] width 245 height 32
paste textarea "Hello (Customer name), we are delighted to receive your positive feedback! Know…"
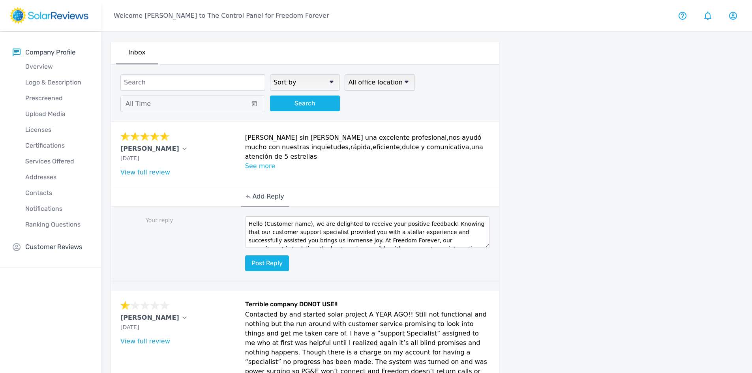
drag, startPoint x: 304, startPoint y: 223, endPoint x: 293, endPoint y: 222, distance: 10.7
click at [293, 222] on textarea "Hello (Customer name), we are delighted to receive your positive feedback! Know…" at bounding box center [367, 232] width 245 height 32
click at [302, 225] on textarea "Hello (Customer name), we are delighted to receive your positive feedback! Know…" at bounding box center [367, 232] width 245 height 32
drag, startPoint x: 305, startPoint y: 224, endPoint x: 264, endPoint y: 224, distance: 40.7
click at [264, 224] on textarea "Hello (Customer name), we are delighted to receive your positive feedback! Know…" at bounding box center [367, 232] width 245 height 32
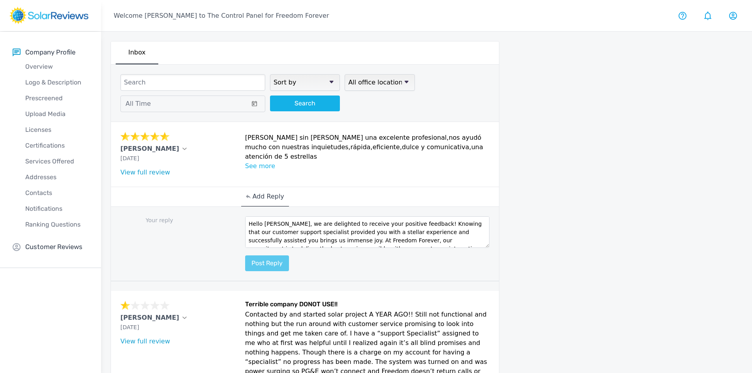
type textarea "Hello [PERSON_NAME], we are delighted to receive your positive feedback! Knowin…"
click at [272, 264] on button "Post reply" at bounding box center [267, 263] width 44 height 16
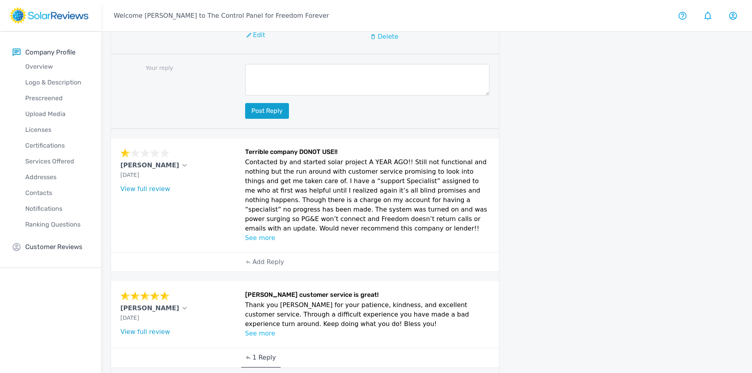
scroll to position [316, 0]
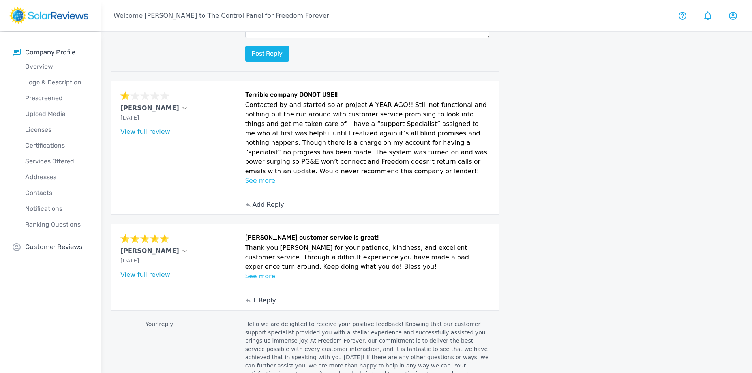
click at [261, 200] on p "Add Reply" at bounding box center [268, 204] width 32 height 9
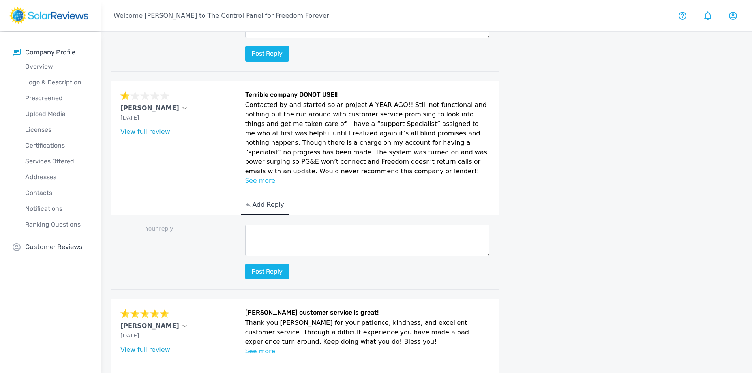
click at [260, 225] on textarea at bounding box center [367, 241] width 245 height 32
paste textarea "Hello (Name), we appreciate your feedback. Your feedback is invaluable, and we …"
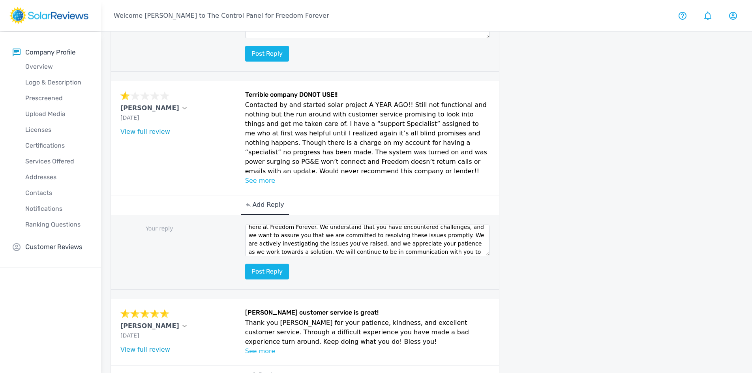
scroll to position [0, 0]
drag, startPoint x: 281, startPoint y: 212, endPoint x: 262, endPoint y: 209, distance: 18.4
click at [262, 225] on textarea "Hello (Name), we appreciate your feedback. Your feedback is invaluable, and we …" at bounding box center [367, 241] width 245 height 32
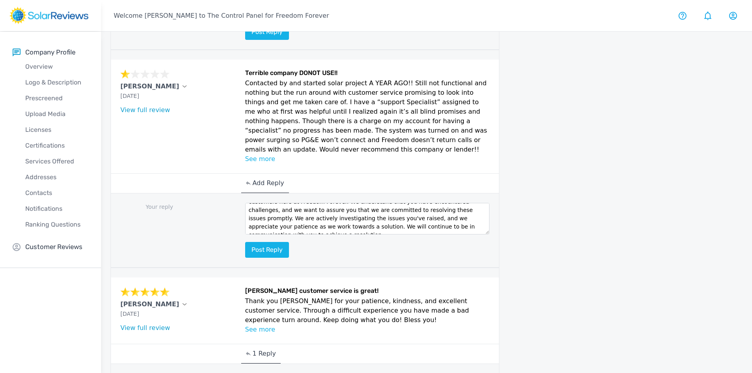
scroll to position [355, 0]
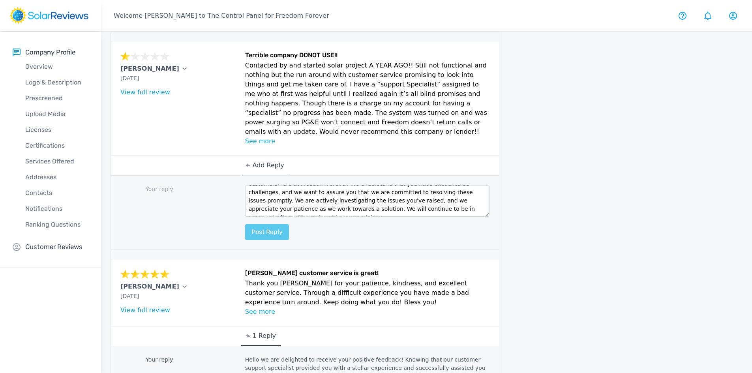
type textarea "Hello [PERSON_NAME], we appreciate your feedback. Your feedback is invaluable, …"
click at [264, 224] on button "Post reply" at bounding box center [267, 232] width 44 height 16
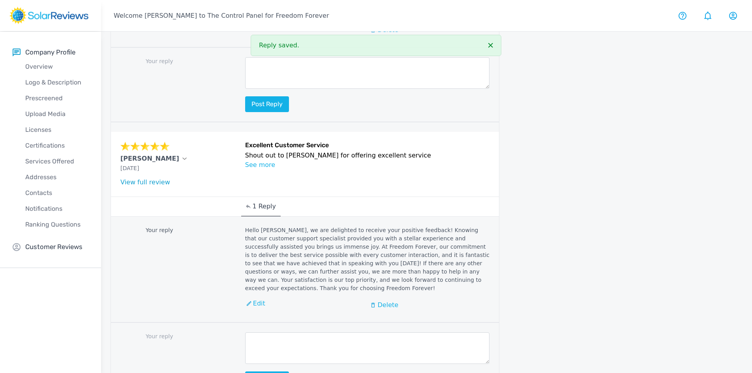
scroll to position [1133, 0]
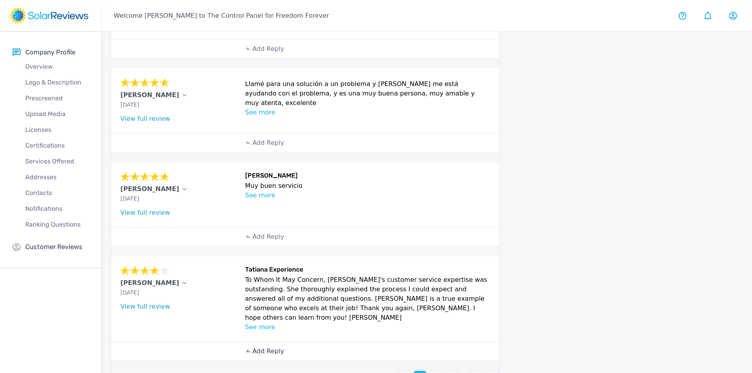
click at [261, 347] on p "Add Reply" at bounding box center [268, 351] width 32 height 9
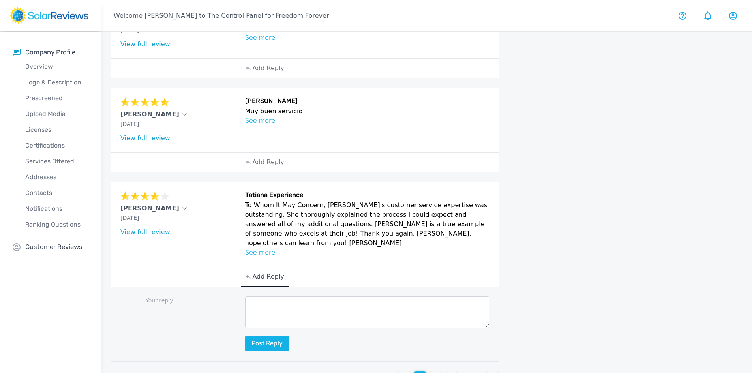
click at [255, 296] on textarea at bounding box center [367, 312] width 245 height 32
paste textarea "Hello (Customer name), we are delighted to receive your positive feedback! Know…"
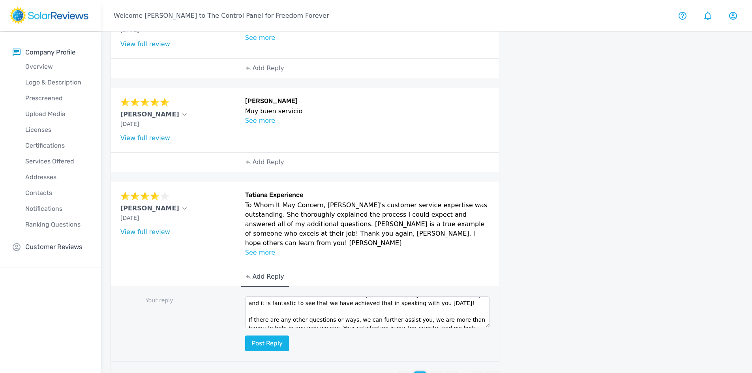
scroll to position [0, 0]
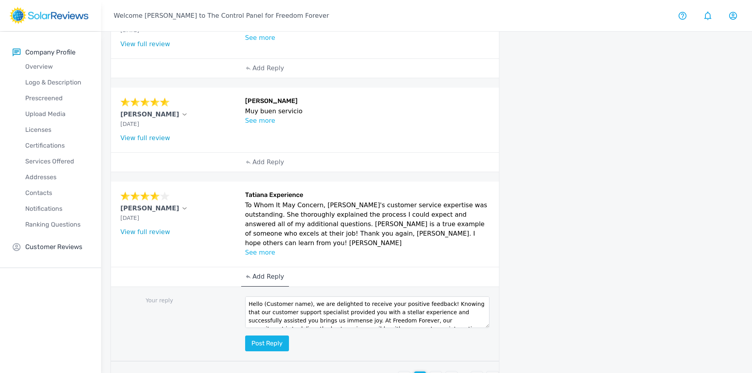
drag, startPoint x: 305, startPoint y: 283, endPoint x: 265, endPoint y: 283, distance: 39.9
click at [265, 296] on textarea "Hello (Customer name), we are delighted to receive your positive feedback! Know…" at bounding box center [367, 312] width 245 height 32
type textarea "Hello [PERSON_NAME], we are delighted to receive your positive feedback! Knowin…"
click at [274, 336] on button "Post reply" at bounding box center [267, 344] width 44 height 16
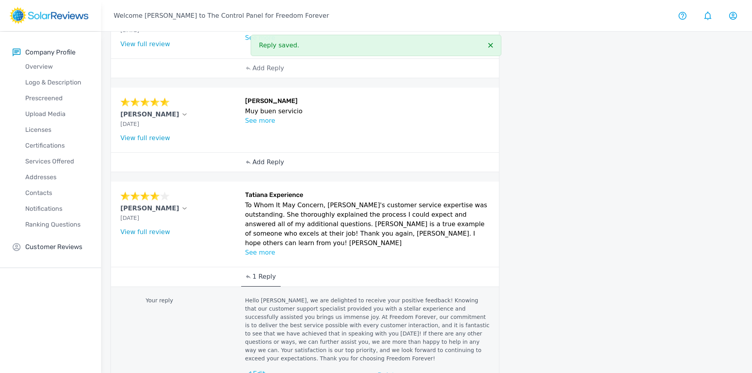
click at [266, 157] on p "Add Reply" at bounding box center [268, 161] width 32 height 9
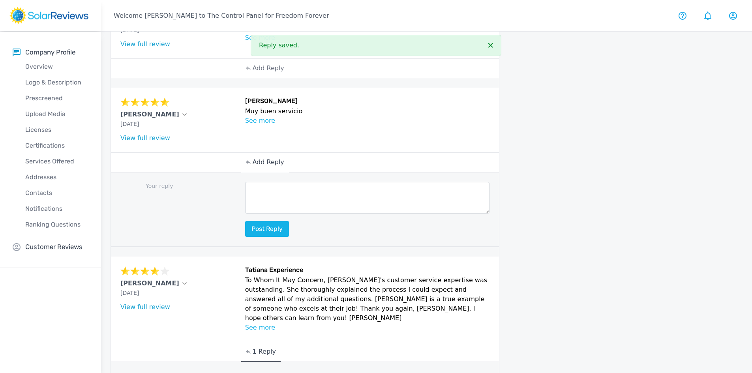
click at [261, 182] on textarea at bounding box center [367, 198] width 245 height 32
paste textarea "Hello (Customer name), we are delighted to receive your positive feedback! Know…"
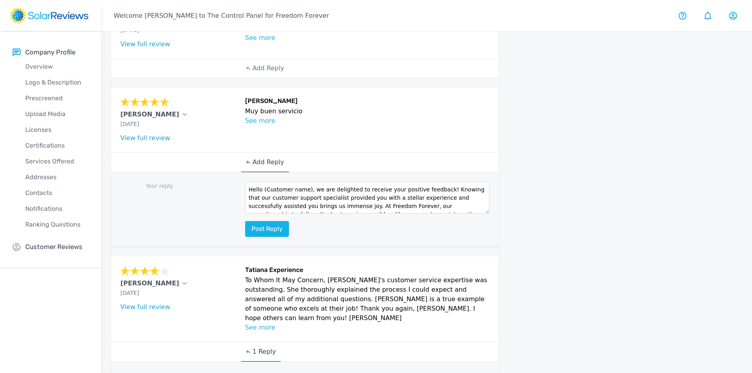
drag, startPoint x: 305, startPoint y: 179, endPoint x: 267, endPoint y: 180, distance: 37.9
click at [267, 182] on textarea "Hello (Customer name), we are delighted to receive your positive feedback! Know…" at bounding box center [367, 198] width 245 height 32
type textarea "Hello [PERSON_NAME], we are delighted to receive your positive feedback! Knowin…"
click at [280, 221] on button "Post reply" at bounding box center [267, 229] width 44 height 16
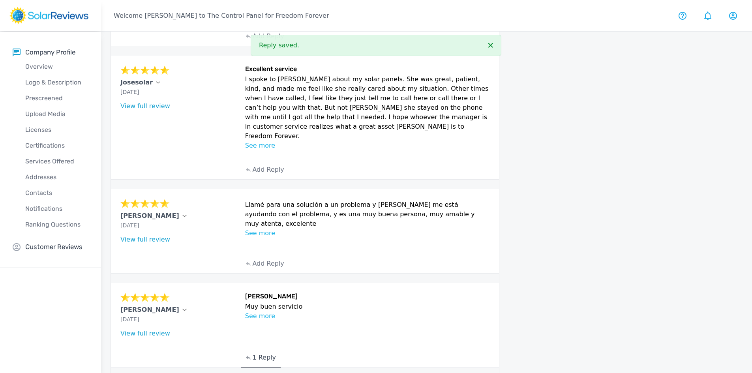
scroll to position [158, 0]
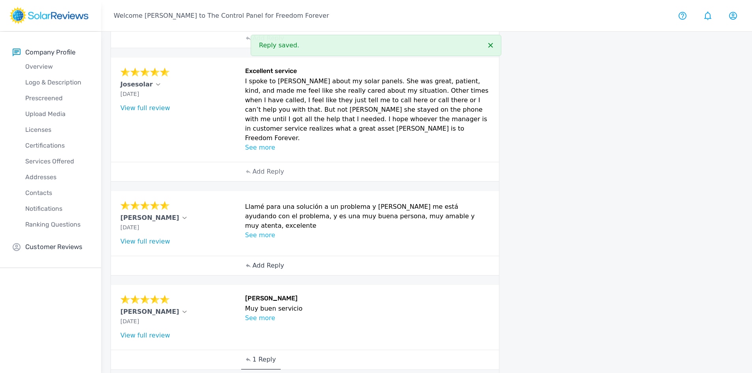
click at [264, 261] on p "Add Reply" at bounding box center [268, 265] width 32 height 9
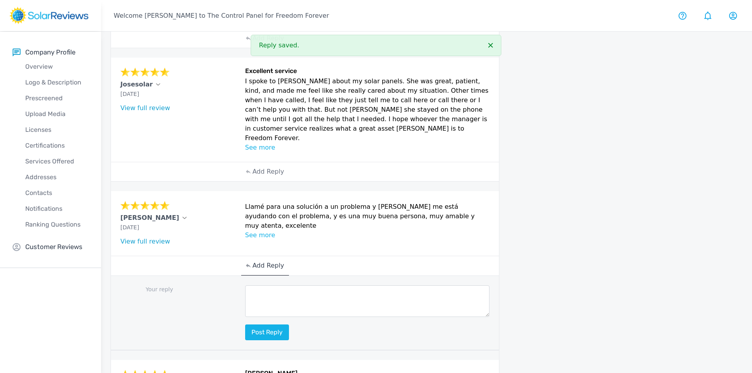
click at [266, 285] on textarea at bounding box center [367, 301] width 245 height 32
paste textarea "Hello (Customer name), we are delighted to receive your positive feedback! Know…"
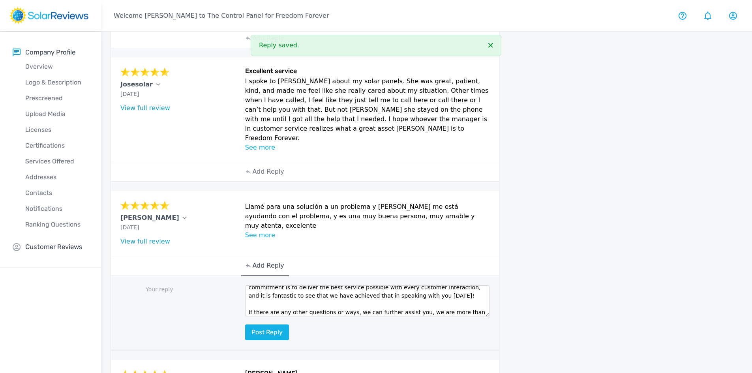
scroll to position [0, 0]
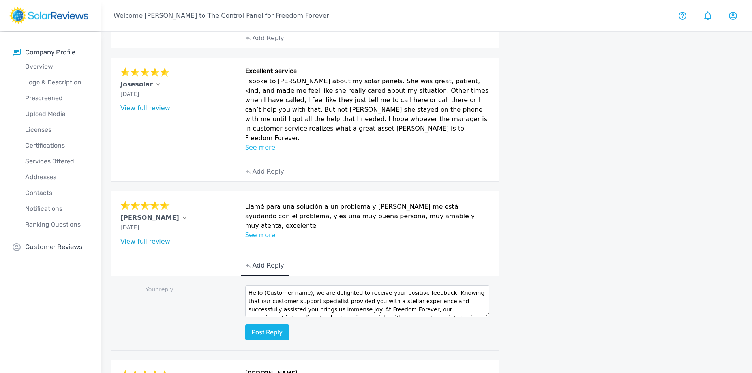
drag, startPoint x: 305, startPoint y: 281, endPoint x: 266, endPoint y: 283, distance: 38.4
click at [266, 285] on textarea "Hello (Customer name), we are delighted to receive your positive feedback! Know…" at bounding box center [367, 301] width 245 height 32
type textarea "Hello Verionica, we are delighted to receive your positive feedback! Knowing th…"
click at [277, 324] on button "Post reply" at bounding box center [267, 332] width 44 height 16
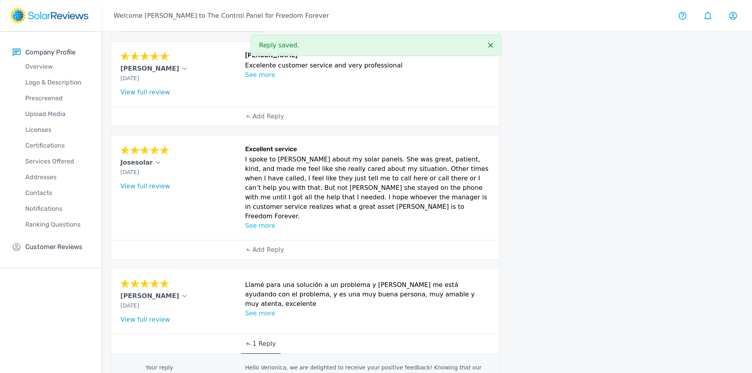
scroll to position [79, 0]
click at [262, 247] on div "Add Reply" at bounding box center [264, 250] width 47 height 19
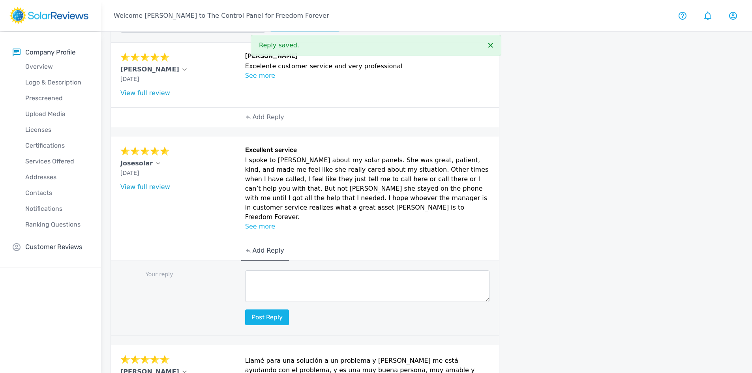
click at [255, 270] on textarea at bounding box center [367, 286] width 245 height 32
paste textarea "Hello (Customer name), we are delighted to receive your positive feedback! Know…"
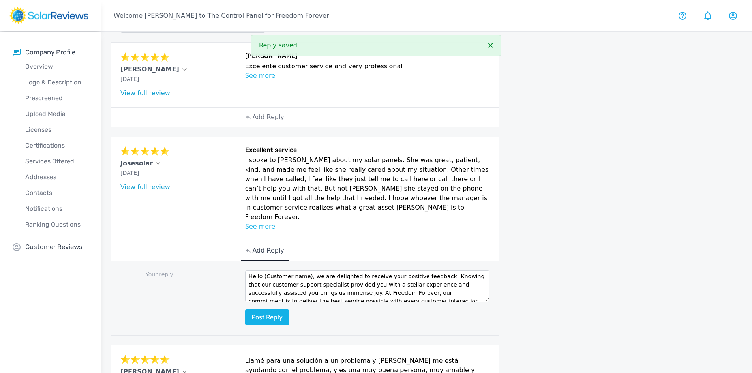
scroll to position [0, 0]
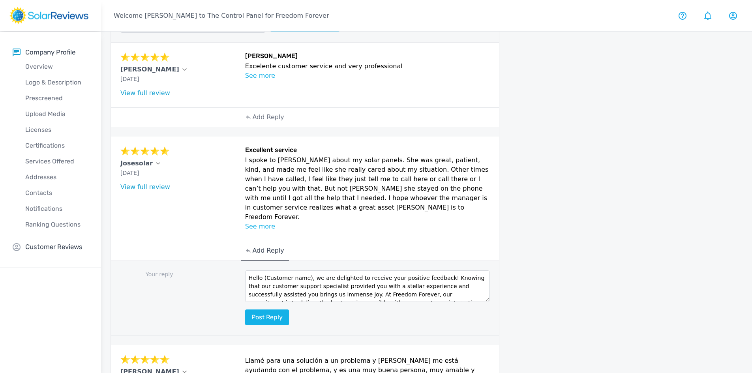
drag, startPoint x: 304, startPoint y: 267, endPoint x: 264, endPoint y: 267, distance: 39.9
click at [264, 270] on textarea "Hello (Customer name), we are delighted to receive your positive feedback! Know…" at bounding box center [367, 286] width 245 height 32
click at [266, 270] on textarea "Hello (), we are delighted to receive your positive feedback! Knowing that our …" at bounding box center [367, 286] width 245 height 32
type textarea "Hello [PERSON_NAME], we are delighted to receive your positive feedback! Knowin…"
click at [277, 309] on button "Post reply" at bounding box center [267, 317] width 44 height 16
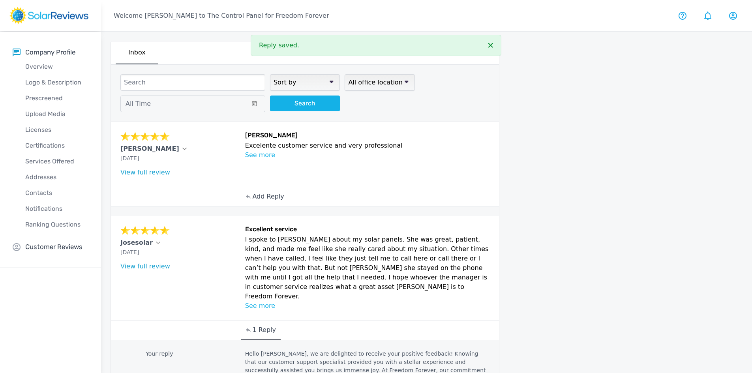
click at [263, 193] on p "Add Reply" at bounding box center [268, 196] width 32 height 9
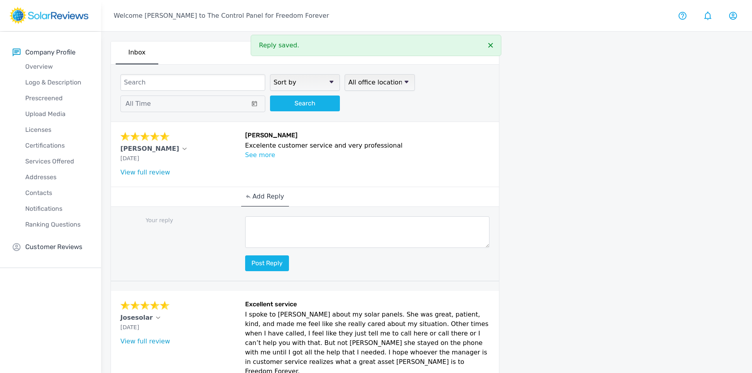
drag, startPoint x: 270, startPoint y: 228, endPoint x: 267, endPoint y: 225, distance: 4.3
click at [269, 228] on textarea at bounding box center [367, 232] width 245 height 32
paste textarea "Hello (Customer name), we are delighted to receive your positive feedback! Know…"
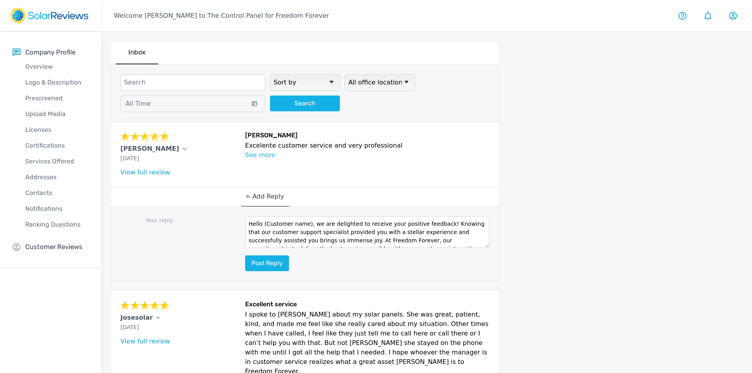
drag, startPoint x: 305, startPoint y: 223, endPoint x: 276, endPoint y: 223, distance: 28.4
click at [276, 223] on textarea "Hello (Customer name), we are delighted to receive your positive feedback! Know…" at bounding box center [367, 232] width 245 height 32
type textarea "Hello [PERSON_NAME], we are delighted to receive your positive feedback! Knowin…"
click at [289, 256] on div "Hello [PERSON_NAME], we are delighted to receive your positive feedback! Knowin…" at bounding box center [367, 243] width 245 height 55
click at [281, 261] on button "Post reply" at bounding box center [267, 263] width 44 height 16
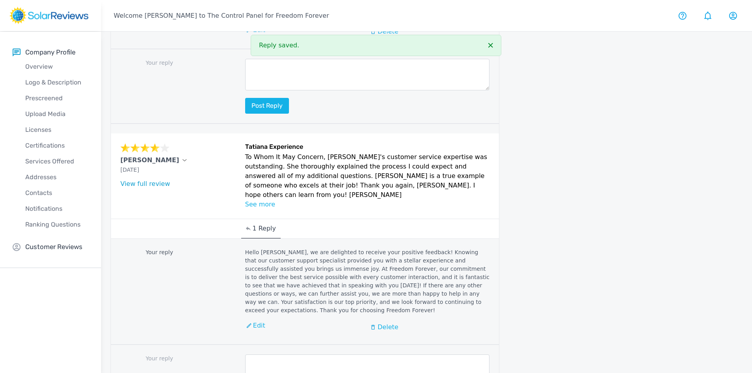
scroll to position [1142, 0]
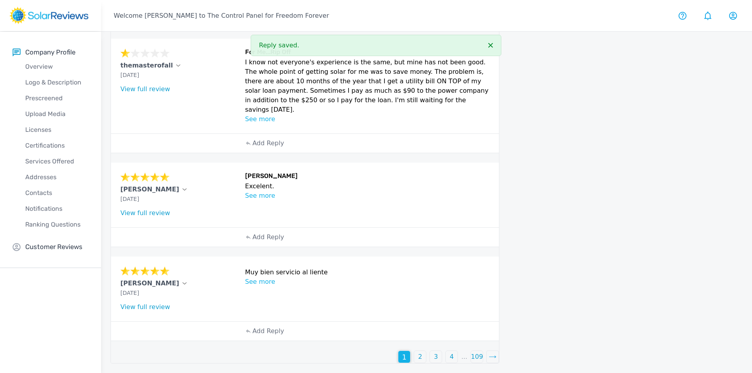
scroll to position [414, 0]
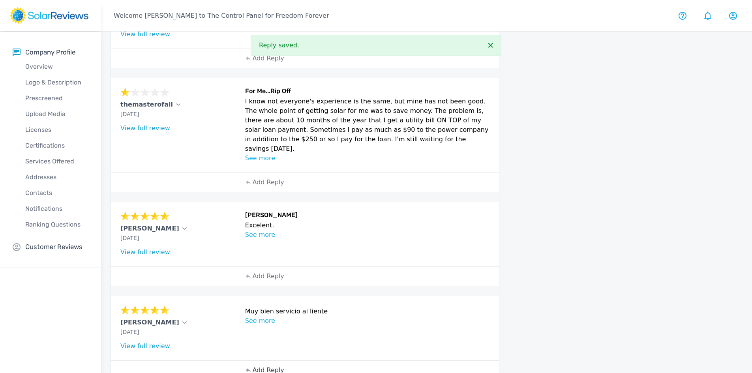
click at [259, 366] on p "Add Reply" at bounding box center [268, 370] width 32 height 9
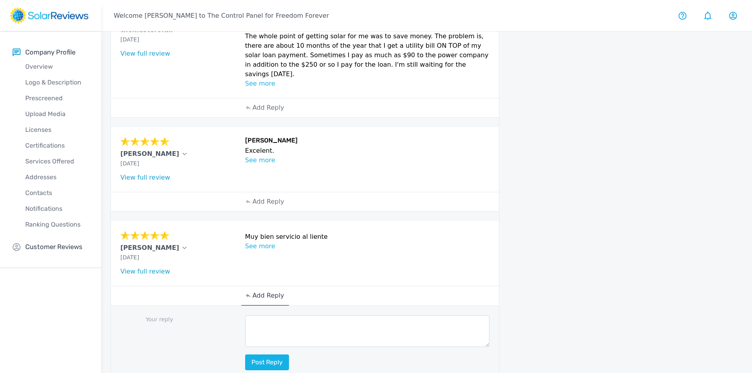
click at [258, 315] on textarea at bounding box center [367, 331] width 245 height 32
paste textarea "Hello (Customer name), we are delighted to receive your positive feedback! Know…"
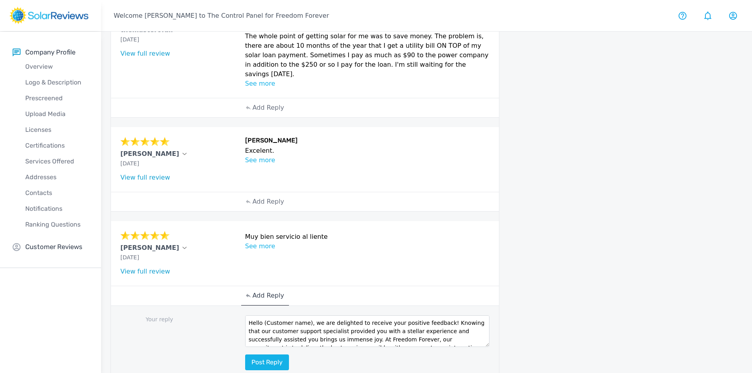
drag, startPoint x: 304, startPoint y: 284, endPoint x: 266, endPoint y: 283, distance: 38.7
click at [266, 315] on textarea "Hello (Customer name), we are delighted to receive your positive feedback! Know…" at bounding box center [367, 331] width 245 height 32
type textarea "Hello [PERSON_NAME], we are delighted to receive your positive feedback! Knowin…"
click at [258, 354] on button "Post reply" at bounding box center [267, 362] width 44 height 16
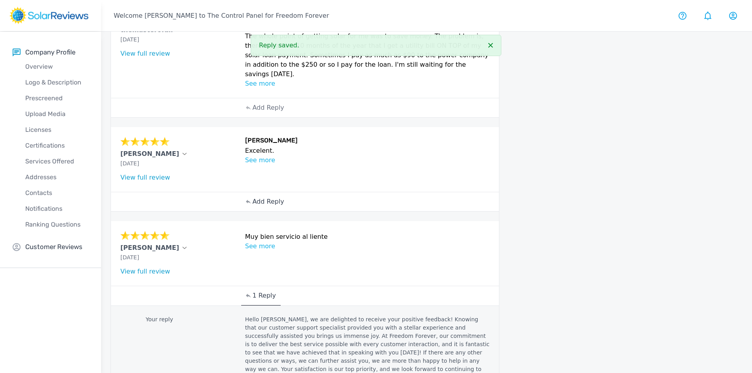
click at [249, 199] on icon at bounding box center [248, 201] width 5 height 5
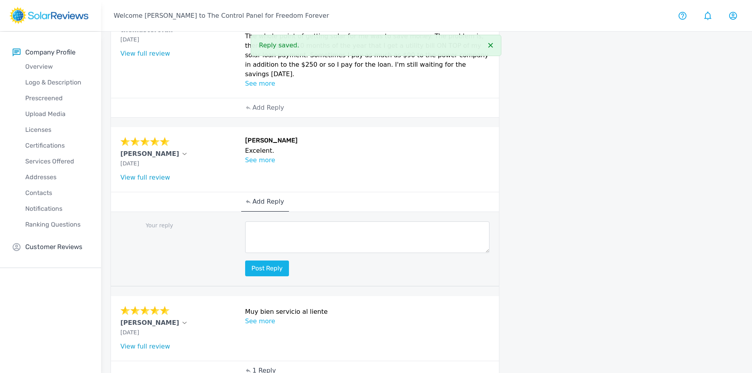
click at [252, 221] on textarea at bounding box center [367, 237] width 245 height 32
paste textarea "Hello (Customer name), we are delighted to receive your positive feedback! Know…"
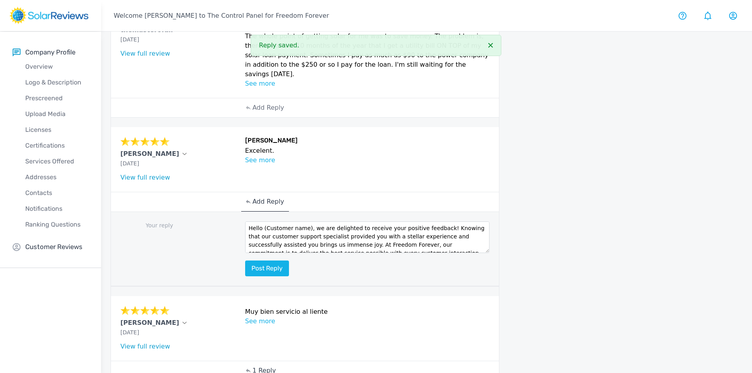
scroll to position [0, 0]
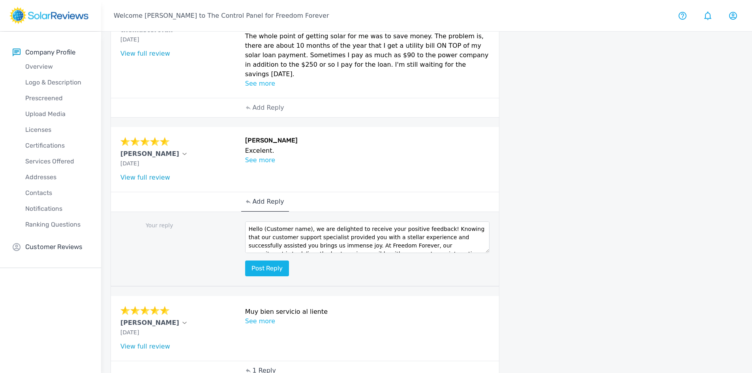
drag, startPoint x: 304, startPoint y: 190, endPoint x: 268, endPoint y: 190, distance: 35.9
click at [268, 221] on textarea "Hello (Customer name), we are delighted to receive your positive feedback! Know…" at bounding box center [367, 237] width 245 height 32
type textarea "Hello Angel, we are delighted to receive your positive feedback! Knowing that o…"
click at [282, 261] on button "Post reply" at bounding box center [267, 269] width 44 height 16
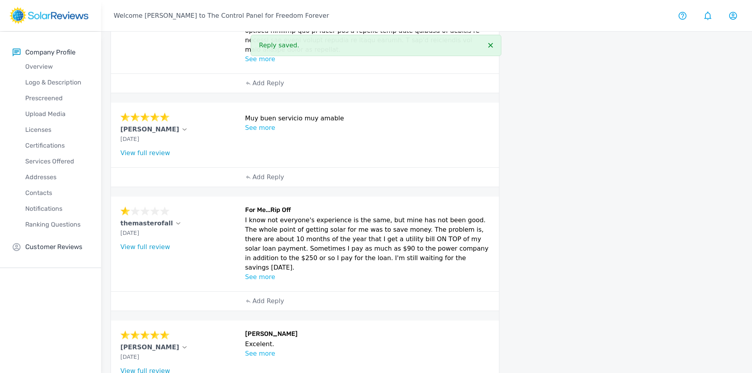
scroll to position [251, 0]
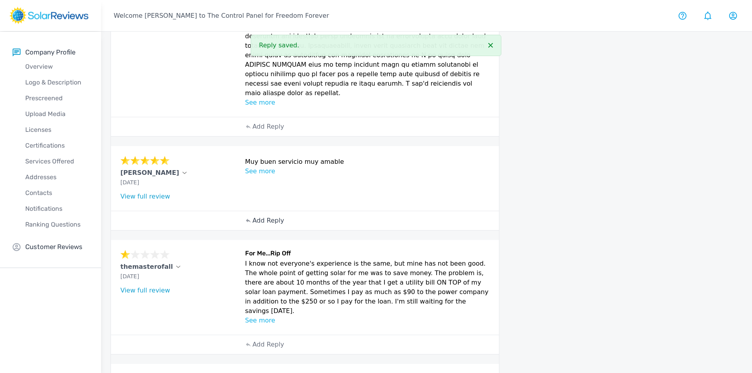
click at [256, 216] on p "Add Reply" at bounding box center [268, 220] width 32 height 9
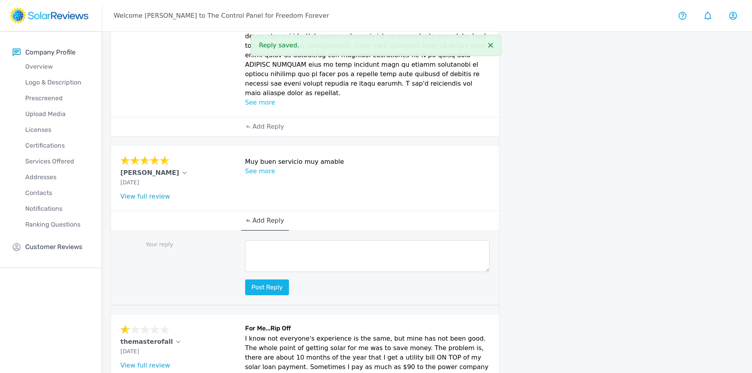
click at [260, 240] on textarea at bounding box center [367, 256] width 245 height 32
paste textarea "Hello (Customer name), we are delighted to receive your positive feedback! Know…"
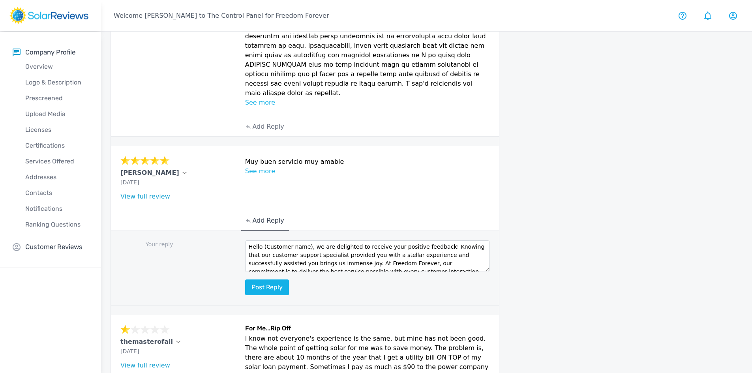
scroll to position [0, 0]
drag, startPoint x: 304, startPoint y: 217, endPoint x: 264, endPoint y: 218, distance: 40.7
click at [264, 240] on textarea "Hello (Customer name), we are delighted to receive your positive feedback! Know…" at bounding box center [367, 256] width 245 height 32
type textarea "Hello [PERSON_NAME], we are delighted to receive your positive feedback! Knowin…"
click at [283, 279] on button "Post reply" at bounding box center [267, 287] width 44 height 16
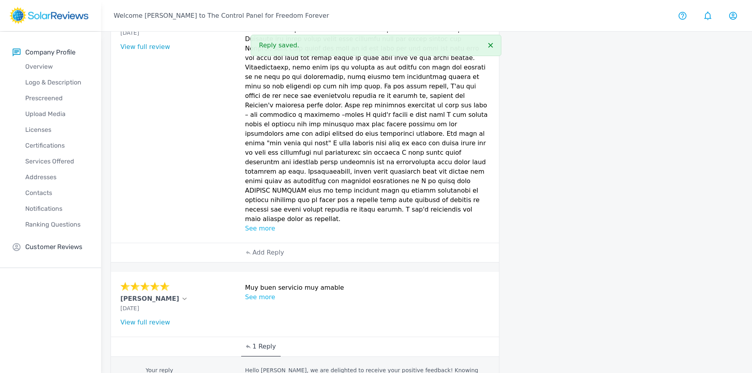
scroll to position [94, 0]
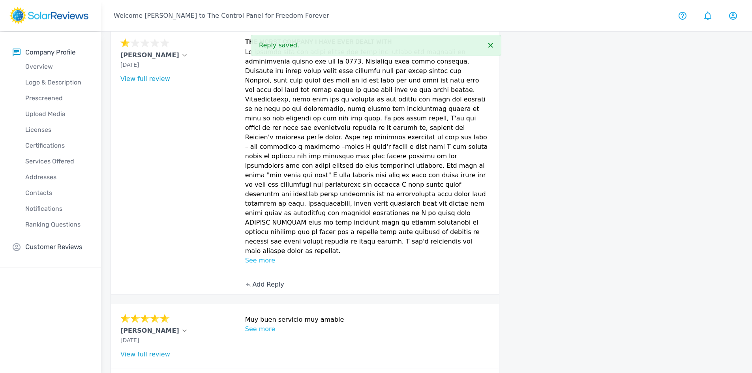
click at [272, 280] on p "Add Reply" at bounding box center [268, 284] width 32 height 9
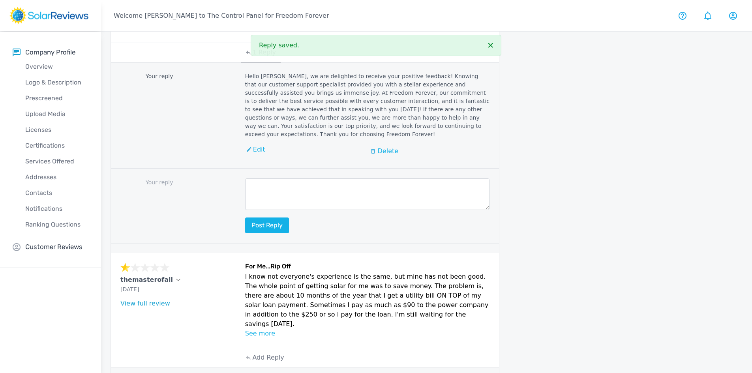
scroll to position [592, 0]
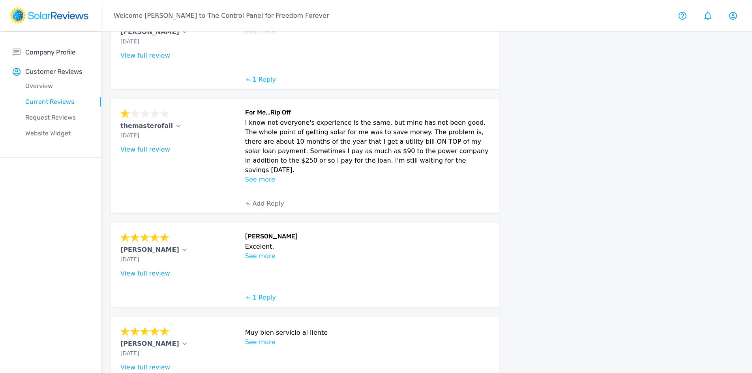
scroll to position [374, 0]
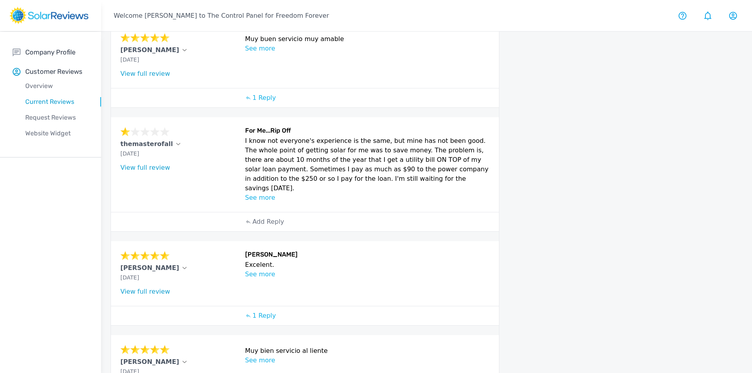
click at [250, 193] on p "See more" at bounding box center [367, 197] width 245 height 9
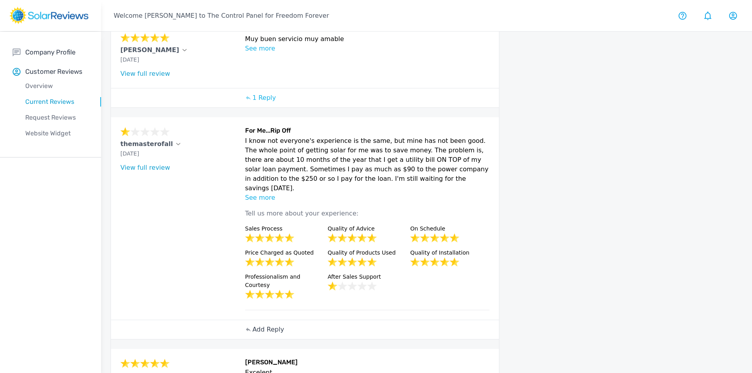
click at [260, 325] on p "Add Reply" at bounding box center [268, 329] width 32 height 9
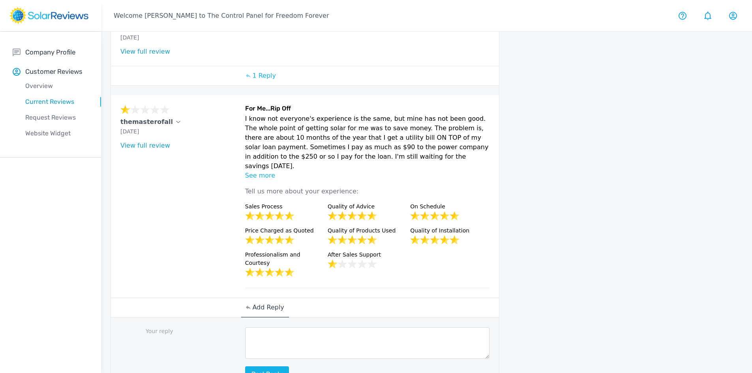
scroll to position [414, 0]
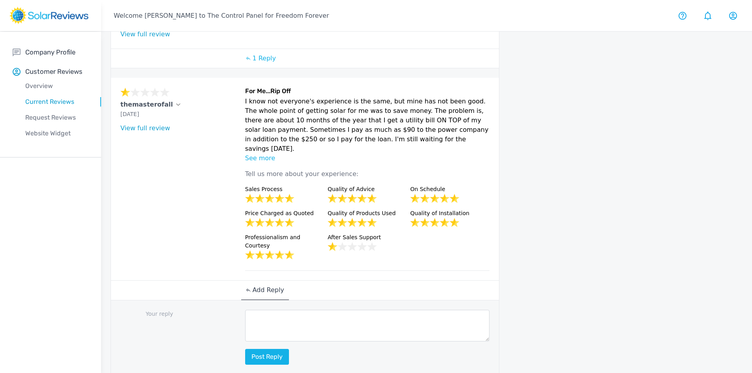
click at [254, 310] on textarea at bounding box center [367, 326] width 245 height 32
paste textarea "Hello [Customer Name], your feedback means a lot to us here at Freedom Forever,…"
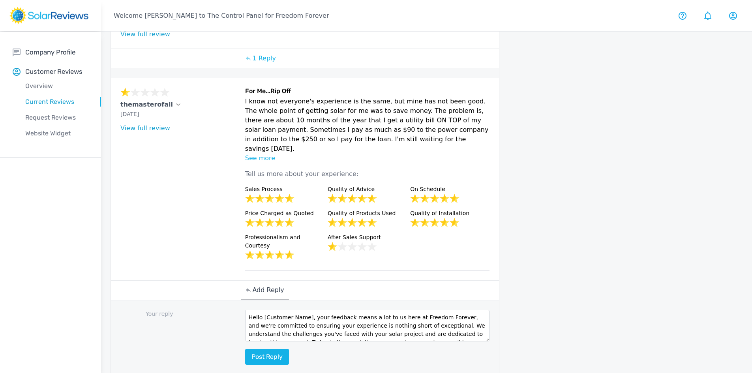
drag, startPoint x: 307, startPoint y: 269, endPoint x: 266, endPoint y: 268, distance: 41.9
click at [266, 310] on textarea "Hello [Customer Name], your feedback means a lot to us here at Freedom Forever,…" at bounding box center [367, 326] width 245 height 32
type textarea "Hello your feedback means a lot to us here at Freedom Forever, and we're commit…"
click at [269, 349] on button "Post reply" at bounding box center [267, 357] width 44 height 16
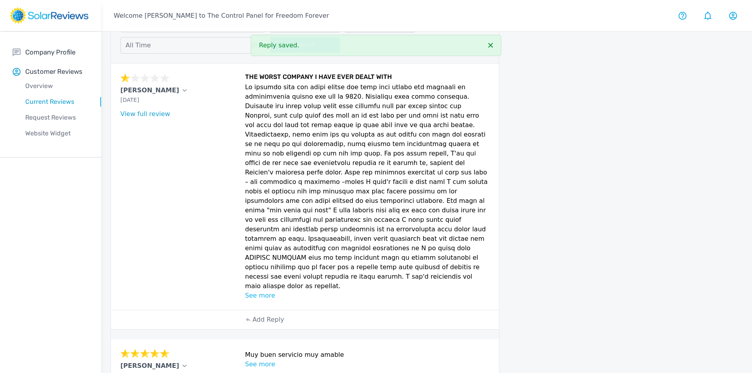
scroll to position [0, 0]
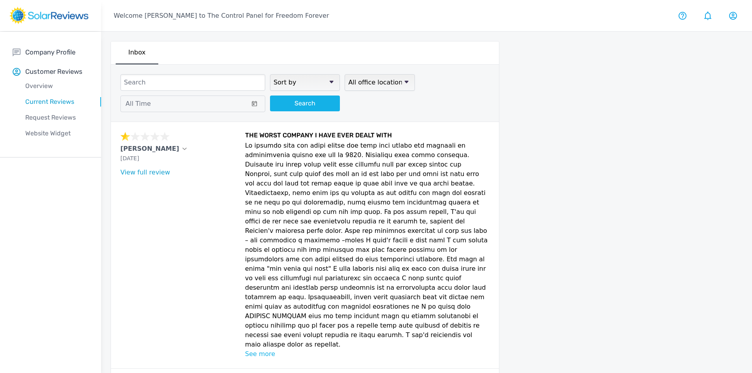
click at [253, 349] on p "See more" at bounding box center [367, 353] width 245 height 9
drag, startPoint x: 120, startPoint y: 150, endPoint x: 167, endPoint y: 151, distance: 47.0
click at [167, 151] on div "Joseph J Carraro Aug 21, 2025 What type of installation was this? no answer Wha…" at bounding box center [305, 299] width 388 height 354
copy p "[PERSON_NAME]"
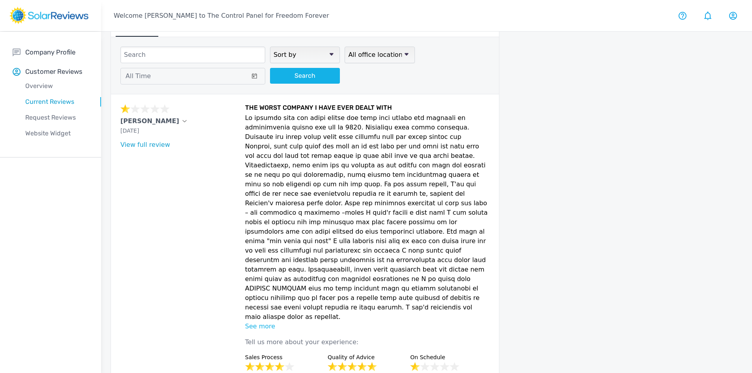
scroll to position [39, 0]
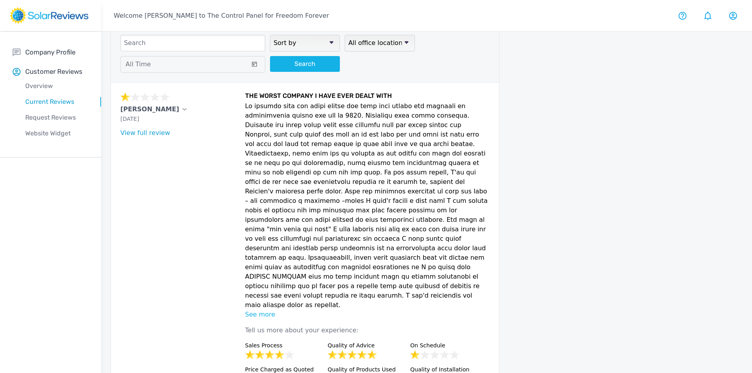
click at [281, 143] on p at bounding box center [367, 205] width 245 height 208
drag, startPoint x: 250, startPoint y: 106, endPoint x: 294, endPoint y: 108, distance: 44.6
click at [294, 108] on p at bounding box center [367, 205] width 245 height 208
drag, startPoint x: 290, startPoint y: 107, endPoint x: 260, endPoint y: 108, distance: 30.0
click at [289, 107] on p at bounding box center [367, 205] width 245 height 208
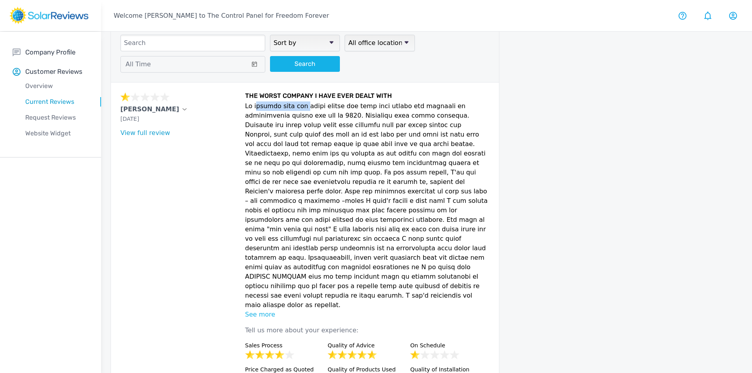
click at [251, 107] on p at bounding box center [367, 205] width 245 height 208
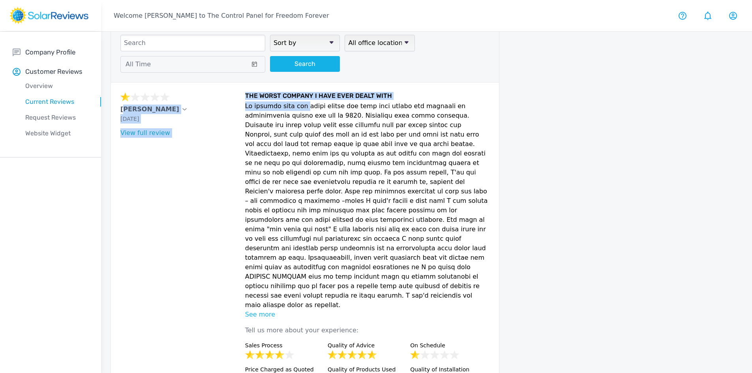
drag, startPoint x: 241, startPoint y: 103, endPoint x: 295, endPoint y: 103, distance: 54.1
click at [295, 103] on div "Joseph J Carraro Aug 21, 2025 What type of installation was this? no answer Wha…" at bounding box center [305, 259] width 388 height 354
click at [249, 103] on p at bounding box center [367, 205] width 245 height 208
click at [246, 103] on p at bounding box center [367, 205] width 245 height 208
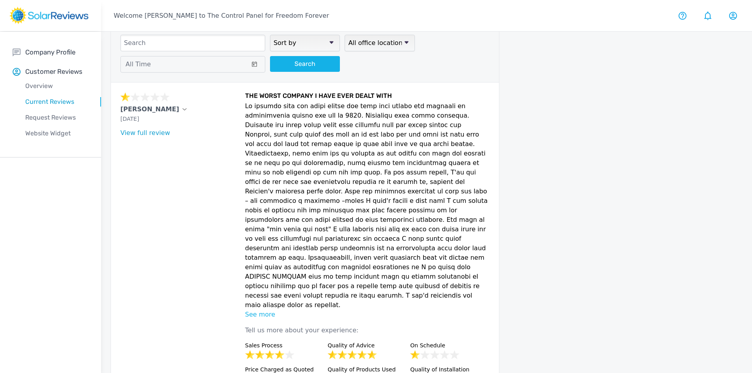
drag, startPoint x: 247, startPoint y: 104, endPoint x: 384, endPoint y: 272, distance: 216.6
click at [384, 272] on p at bounding box center [367, 205] width 245 height 208
click at [385, 270] on p at bounding box center [367, 205] width 245 height 208
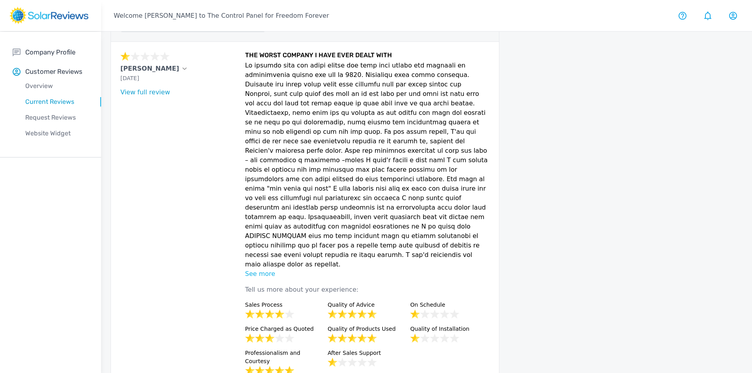
scroll to position [0, 0]
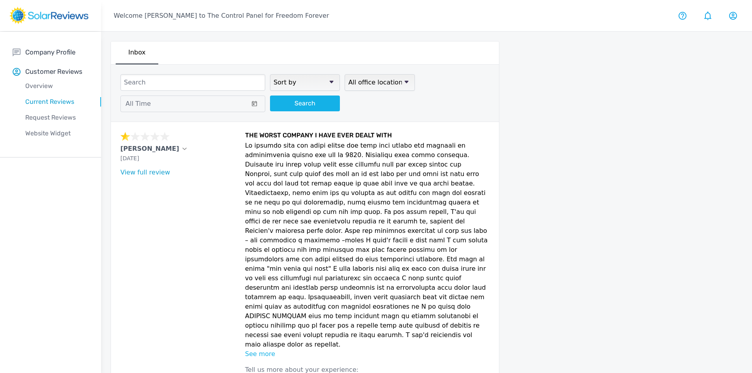
drag, startPoint x: 119, startPoint y: 149, endPoint x: 165, endPoint y: 151, distance: 46.2
click at [167, 152] on div "Joseph J Carraro Aug 21, 2025 What type of installation was this? no answer Wha…" at bounding box center [305, 299] width 388 height 354
copy p "[PERSON_NAME]"
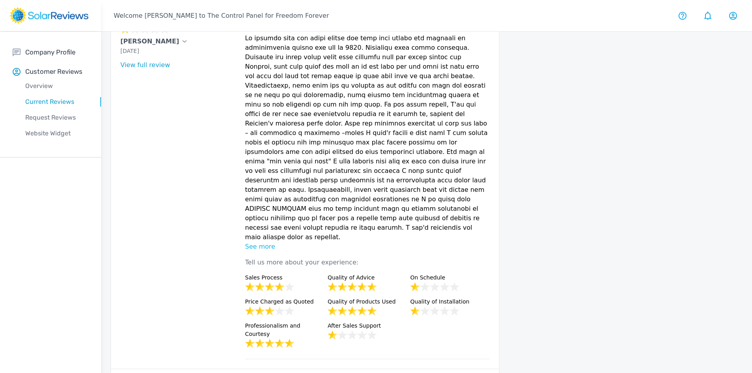
scroll to position [158, 0]
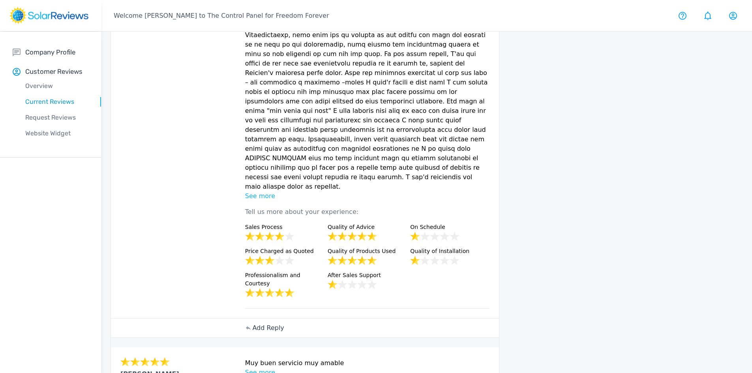
click at [260, 323] on p "Add Reply" at bounding box center [268, 327] width 32 height 9
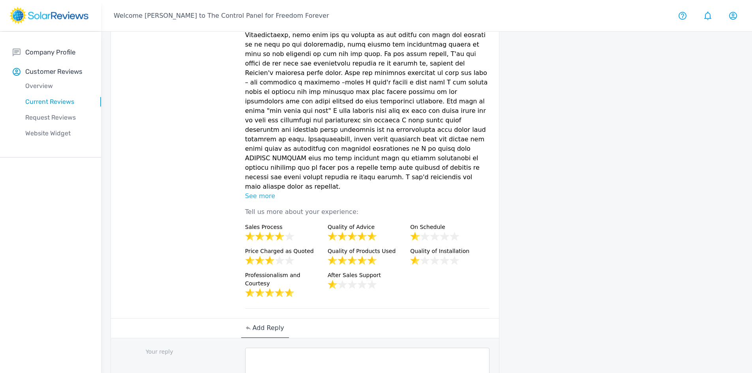
click at [262, 348] on textarea at bounding box center [367, 364] width 245 height 32
paste textarea "Hello [ Name], thank you for sharing your feedback! Here at Freedom Forever, pr…"
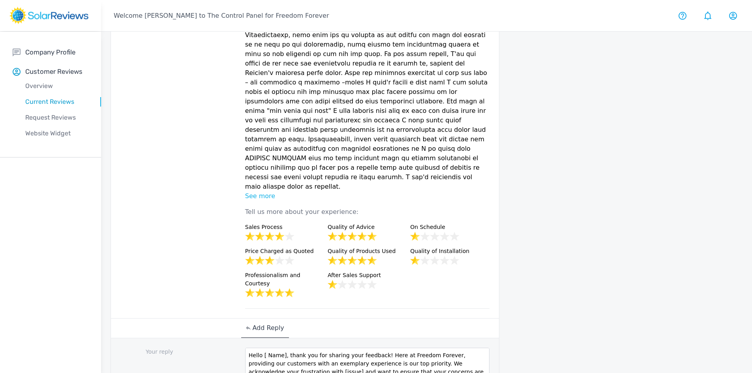
drag, startPoint x: 283, startPoint y: 318, endPoint x: 264, endPoint y: 315, distance: 18.4
click at [264, 348] on textarea "Hello [ Name], thank you for sharing your feedback! Here at Freedom Forever, pr…" at bounding box center [367, 364] width 245 height 32
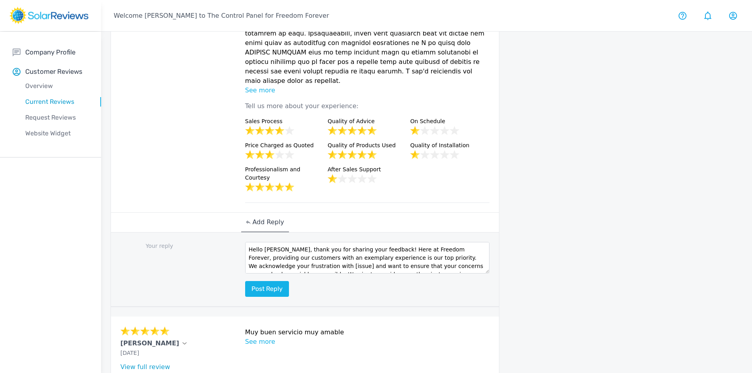
scroll to position [264, 0]
click at [278, 242] on textarea "Hello Joseph, thank you for sharing your feedback! Here at Freedom Forever, pro…" at bounding box center [367, 258] width 245 height 32
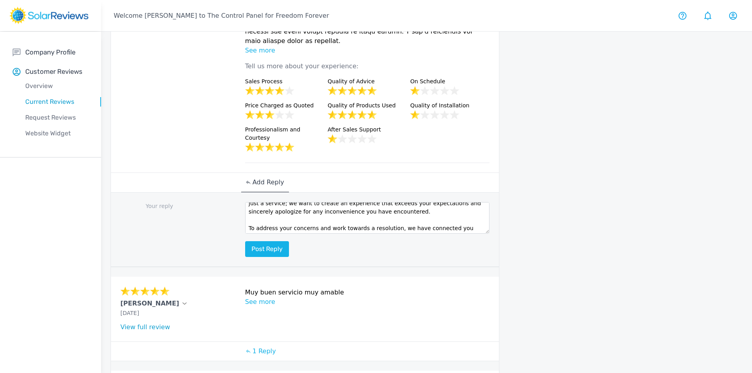
scroll to position [50, 0]
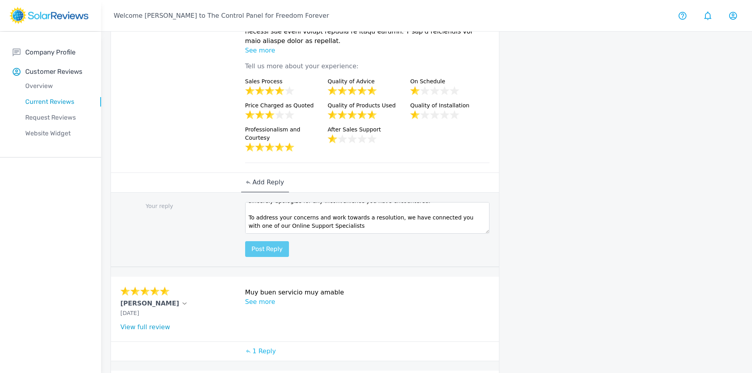
type textarea "Hello Joseph, thank you for sharing your feedback! Here at Freedom Forever, pro…"
click at [278, 241] on button "Post reply" at bounding box center [267, 249] width 44 height 16
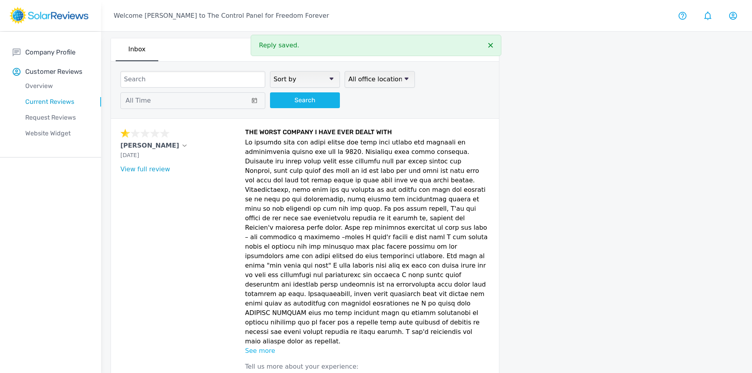
scroll to position [0, 0]
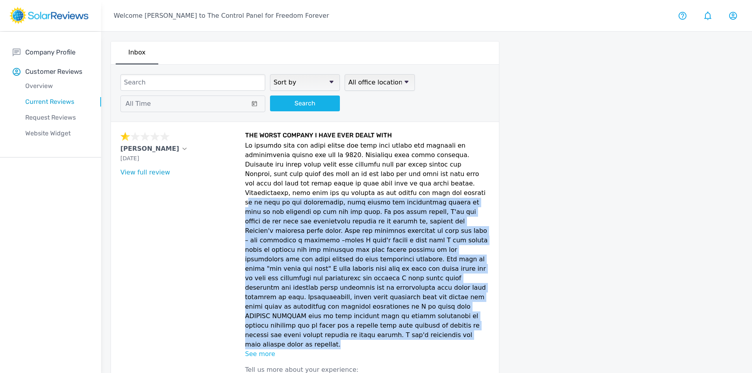
drag, startPoint x: 318, startPoint y: 318, endPoint x: 283, endPoint y: 191, distance: 131.1
click at [283, 191] on p at bounding box center [367, 245] width 245 height 208
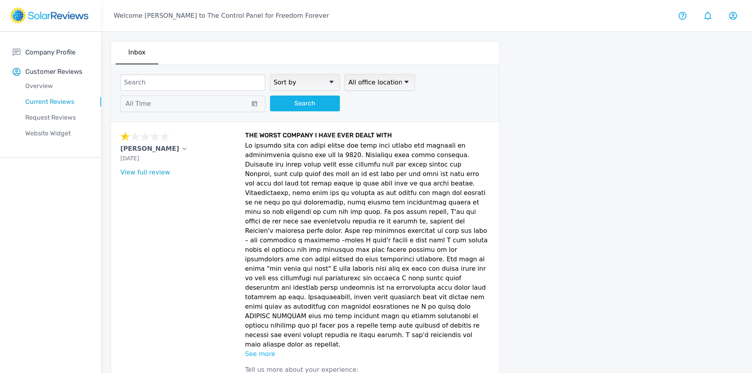
drag, startPoint x: 318, startPoint y: 326, endPoint x: 324, endPoint y: 320, distance: 8.4
click at [319, 349] on p "See more" at bounding box center [367, 353] width 245 height 9
drag, startPoint x: 324, startPoint y: 317, endPoint x: 247, endPoint y: 136, distance: 197.2
click at [242, 136] on div "Joseph J Carraro Aug 21, 2025 What type of installation was this? no answer Wha…" at bounding box center [305, 245] width 388 height 246
click at [250, 133] on h6 "THE WORST COMPANY I HAVE EVER DEALT WITH" at bounding box center [367, 135] width 245 height 9
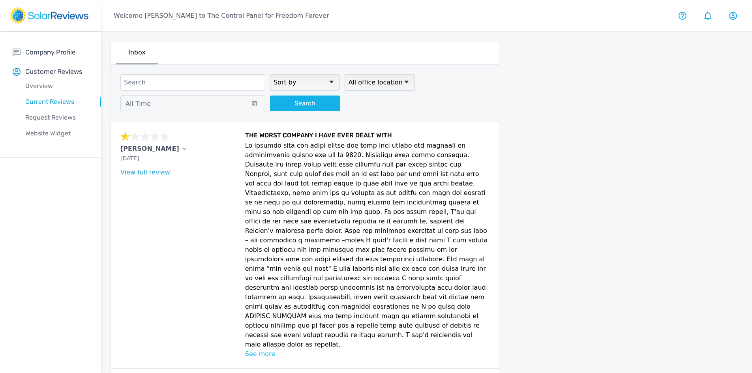
drag, startPoint x: 246, startPoint y: 133, endPoint x: 329, endPoint y: 312, distance: 197.5
click at [329, 312] on div "THE WORST COMPANY I HAVE EVER DEALT WITH See more Tell us more about your exper…" at bounding box center [367, 244] width 245 height 227
copy div "THE WORST COMPANY I HAVE EVER DEALT WITH It started with the sales people who s…"
click at [321, 188] on p at bounding box center [367, 245] width 245 height 208
drag, startPoint x: 324, startPoint y: 317, endPoint x: 244, endPoint y: 146, distance: 188.1
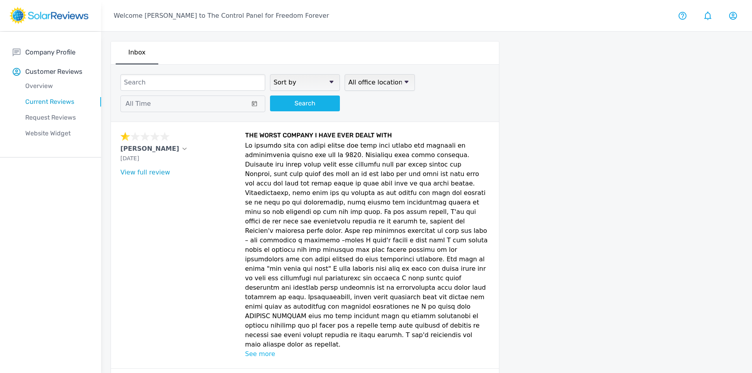
click at [244, 146] on div "Joseph J Carraro Aug 21, 2025 What type of installation was this? no answer Wha…" at bounding box center [305, 245] width 388 height 246
copy p "It started with the sales people who seem nice enough and promised an installat…"
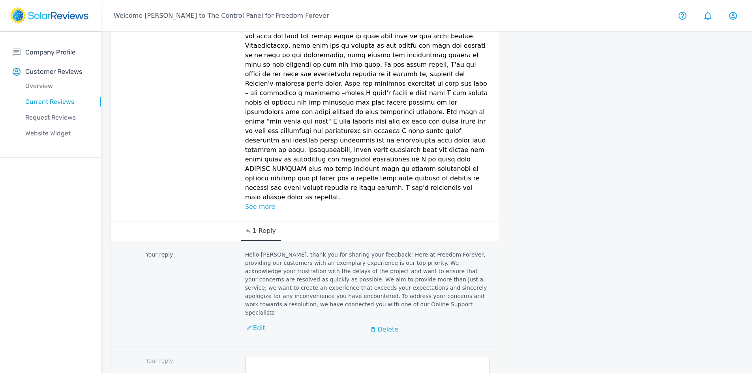
scroll to position [47, 0]
